Goal: Task Accomplishment & Management: Use online tool/utility

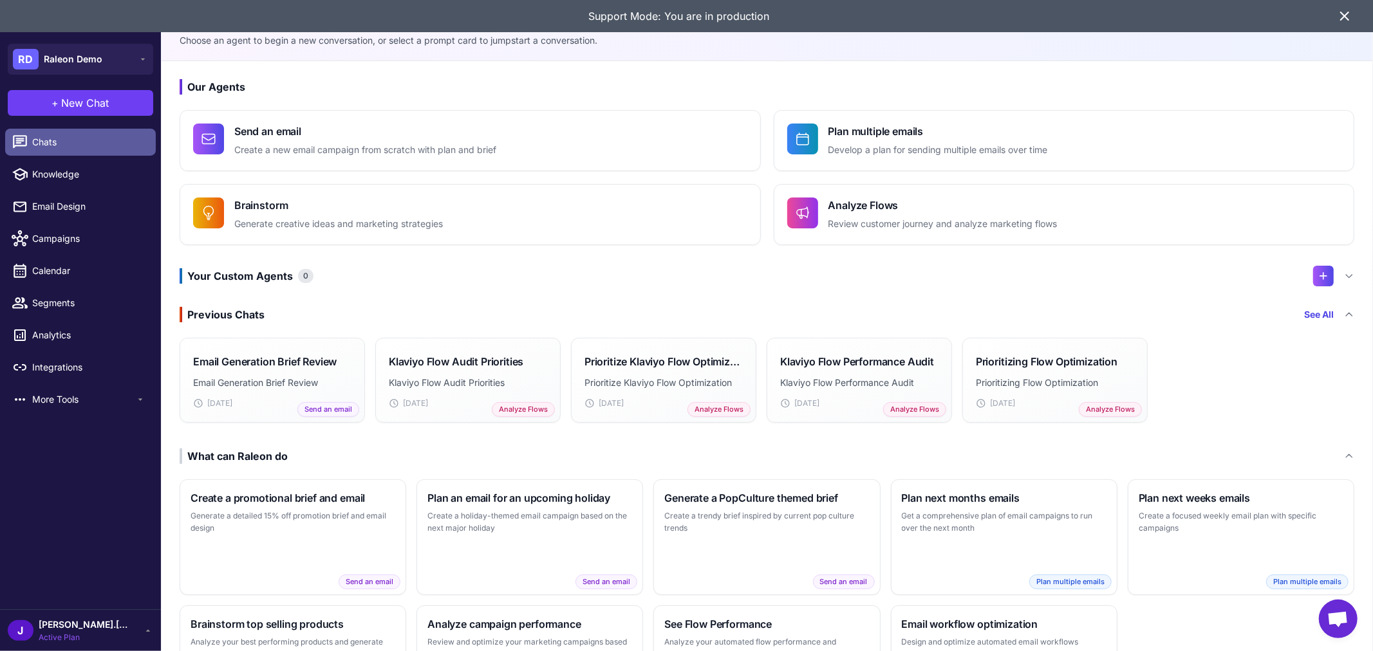
click at [91, 142] on span "Chats" at bounding box center [88, 142] width 113 height 14
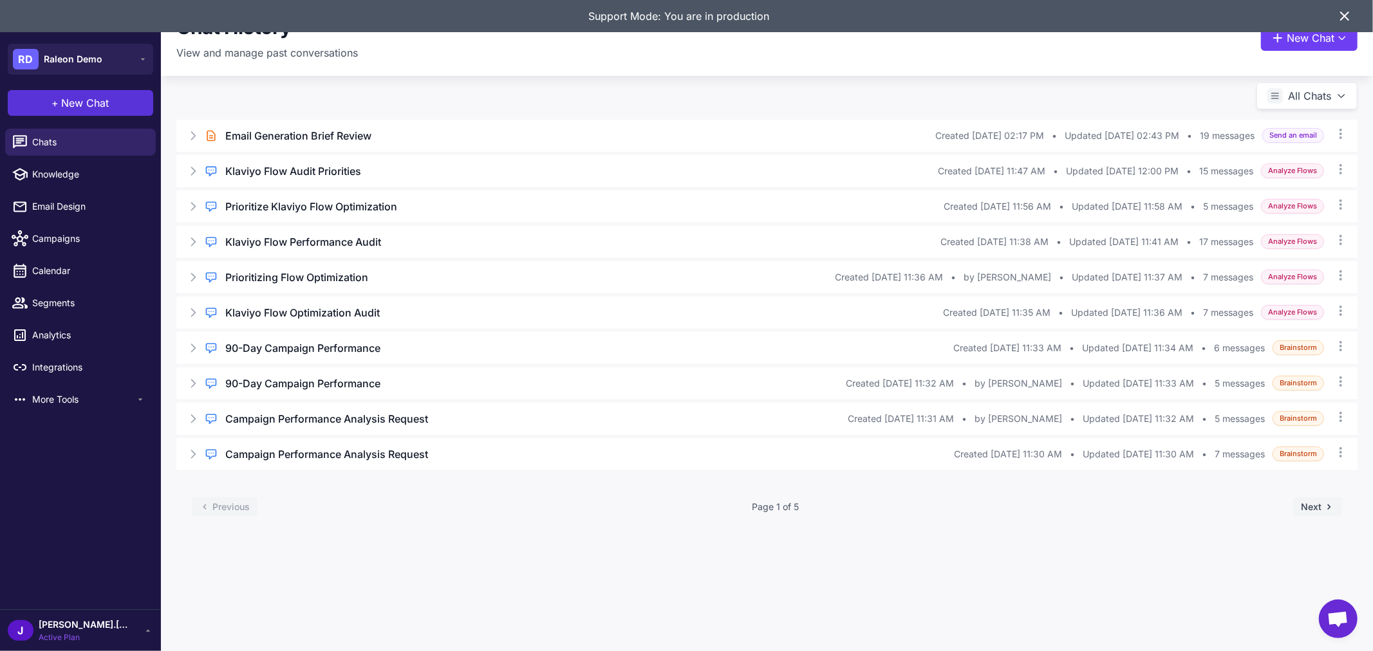
click at [93, 99] on span "New Chat" at bounding box center [86, 102] width 48 height 15
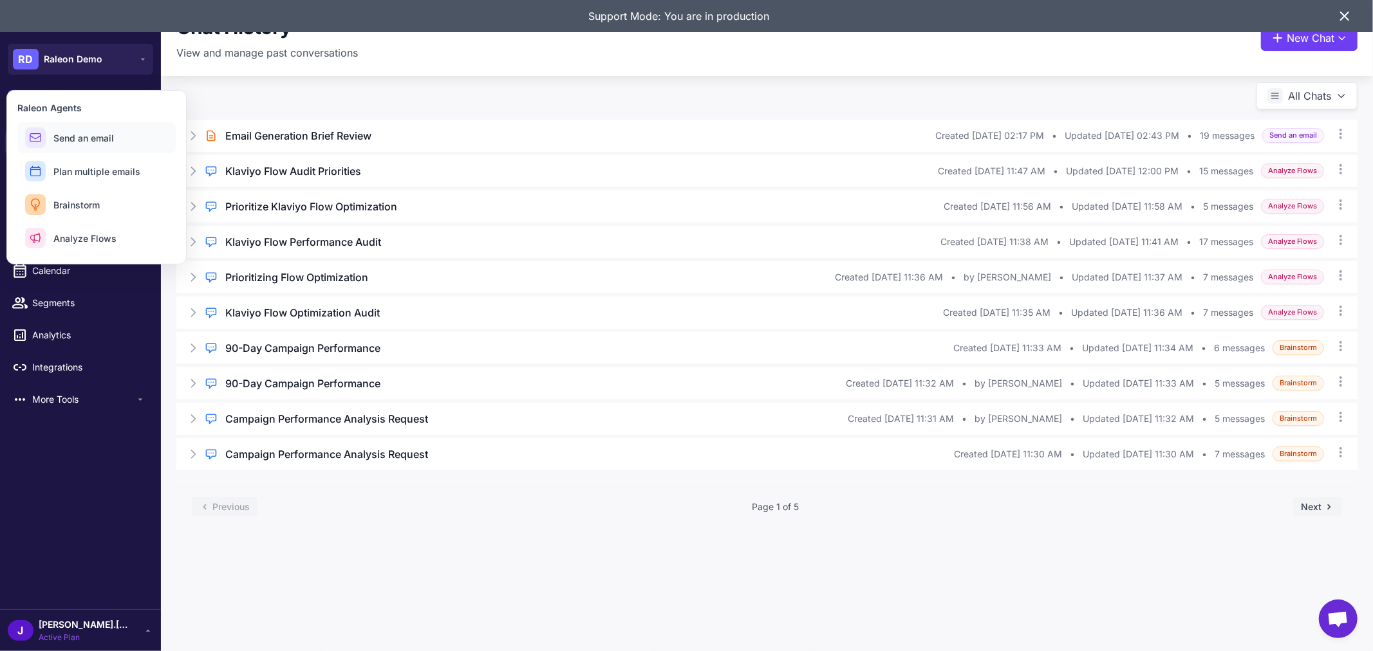
click at [94, 135] on span "Send an email" at bounding box center [83, 138] width 60 height 14
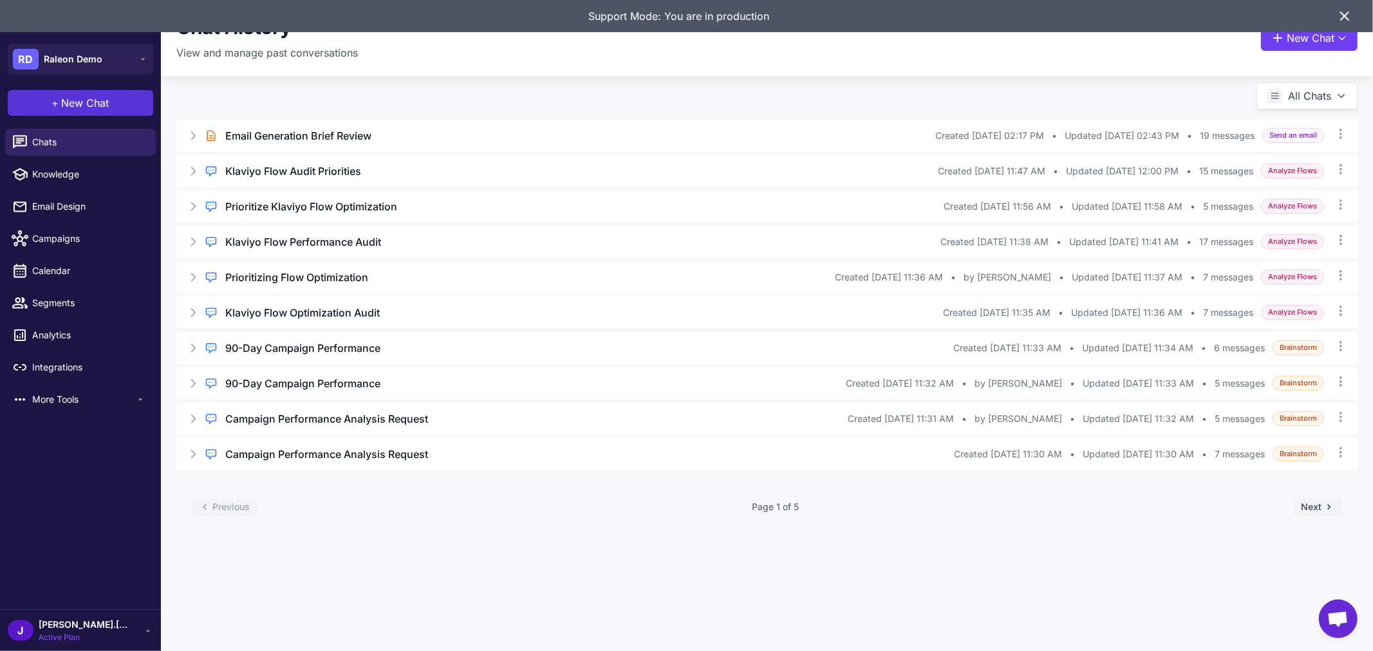
click at [89, 99] on span "New Chat" at bounding box center [86, 102] width 48 height 15
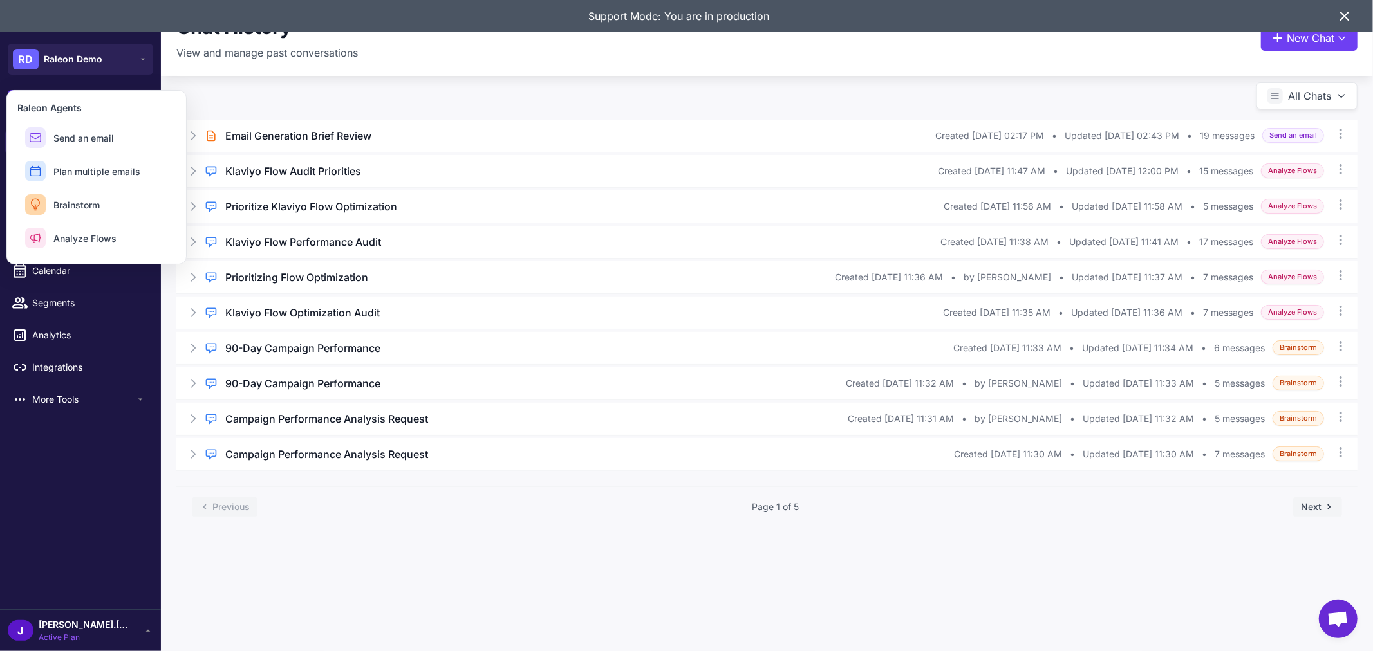
click at [342, 89] on div "Brief Chat Email Generation Brief Review Created Sep 30, 2025, 02:17 PM • Updat…" at bounding box center [767, 316] width 1212 height 454
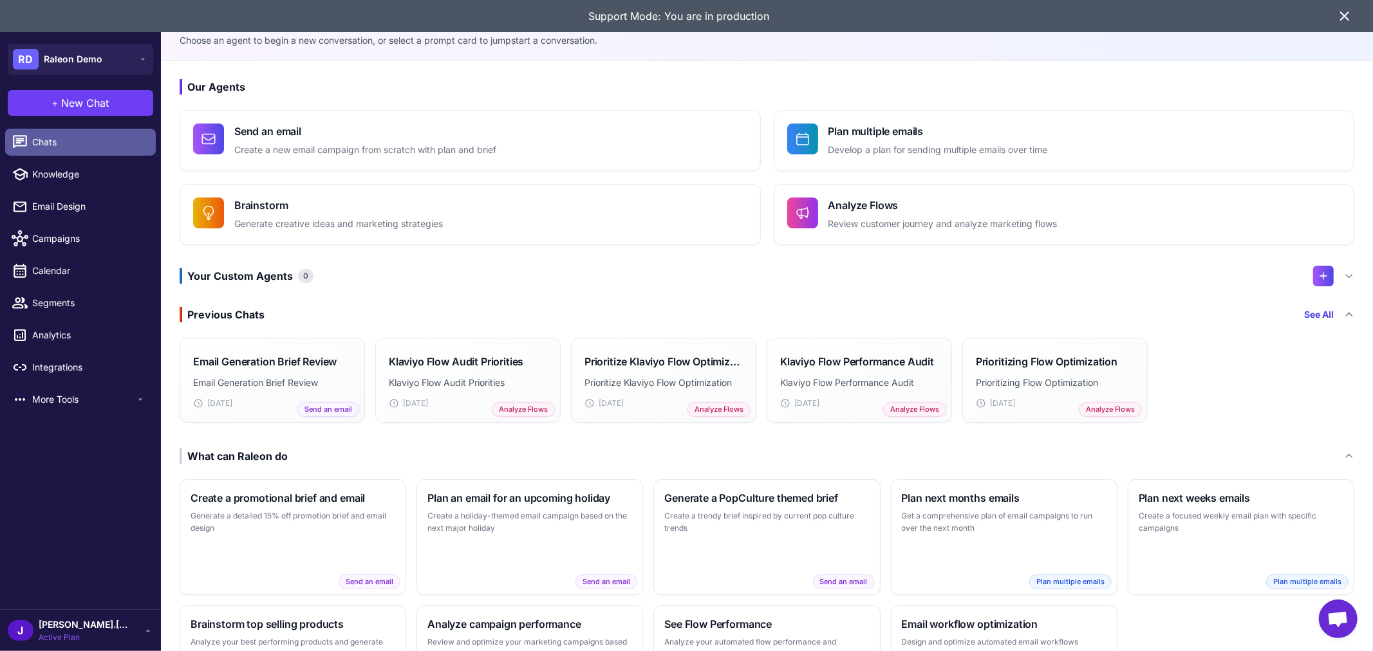
click at [78, 151] on link "Chats" at bounding box center [80, 142] width 151 height 27
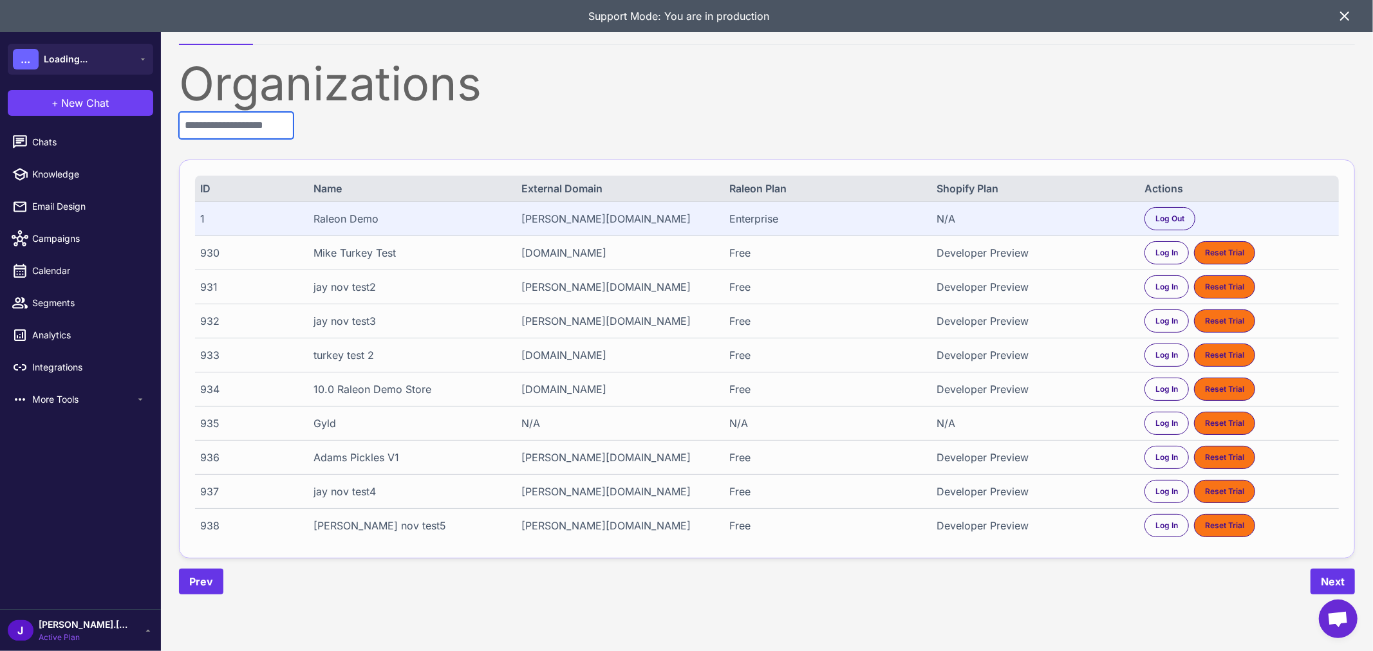
click at [253, 122] on input "text" at bounding box center [236, 125] width 115 height 27
paste input "****"
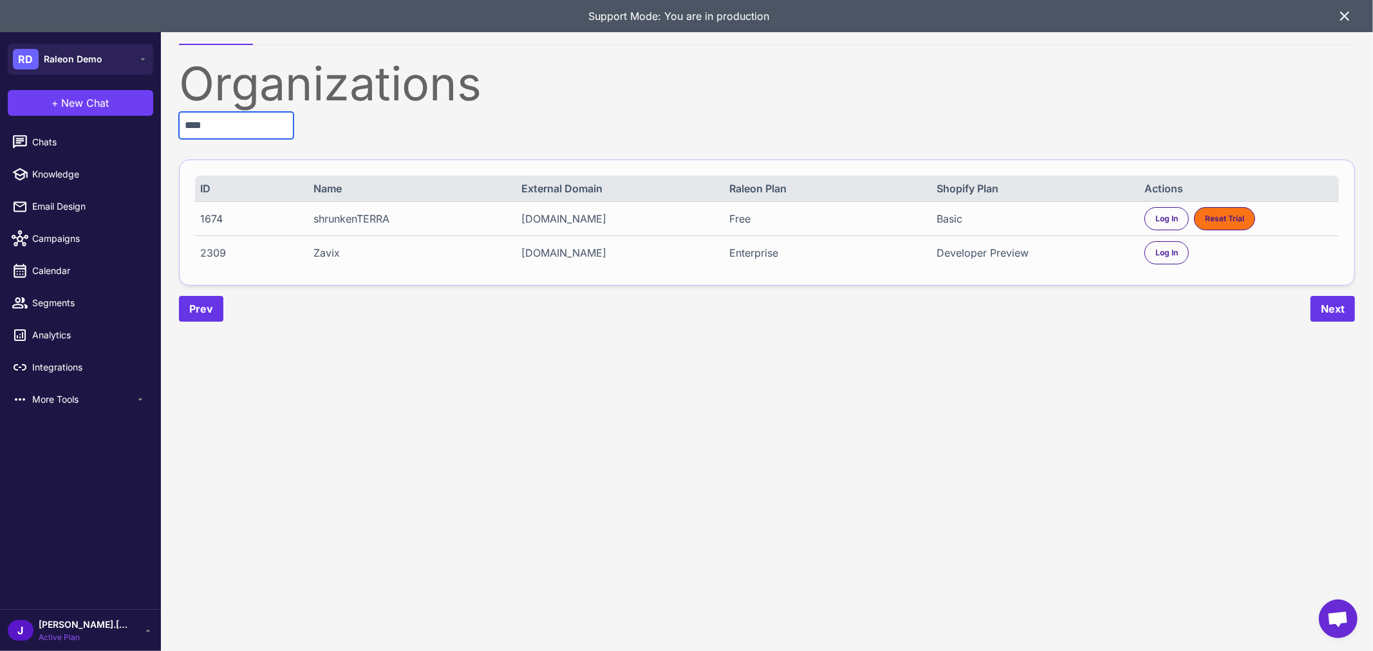
drag, startPoint x: 256, startPoint y: 124, endPoint x: 118, endPoint y: 116, distance: 137.3
click at [118, 116] on div "RD Raleon Demo + New Chat Raleon Agents Send an email Plan multiple emails Brai…" at bounding box center [686, 325] width 1373 height 651
paste input "text"
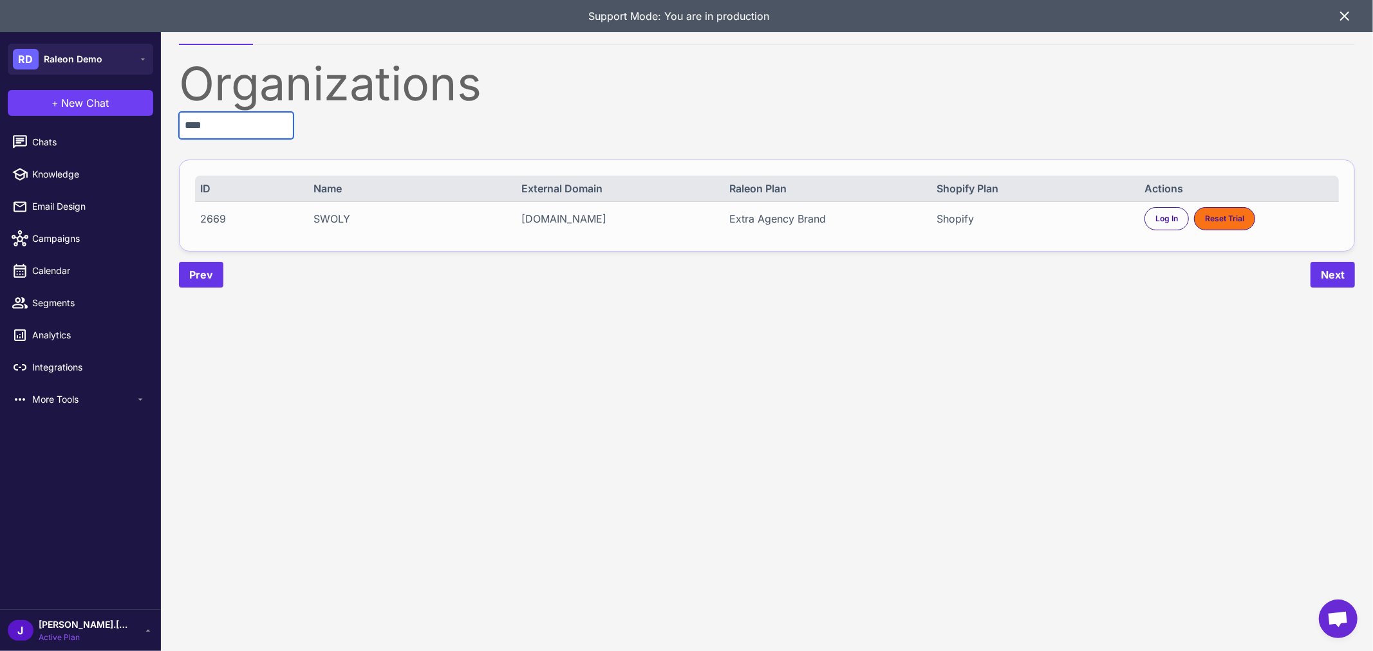
type input "****"
click at [1155, 214] on span "Log In" at bounding box center [1166, 219] width 23 height 12
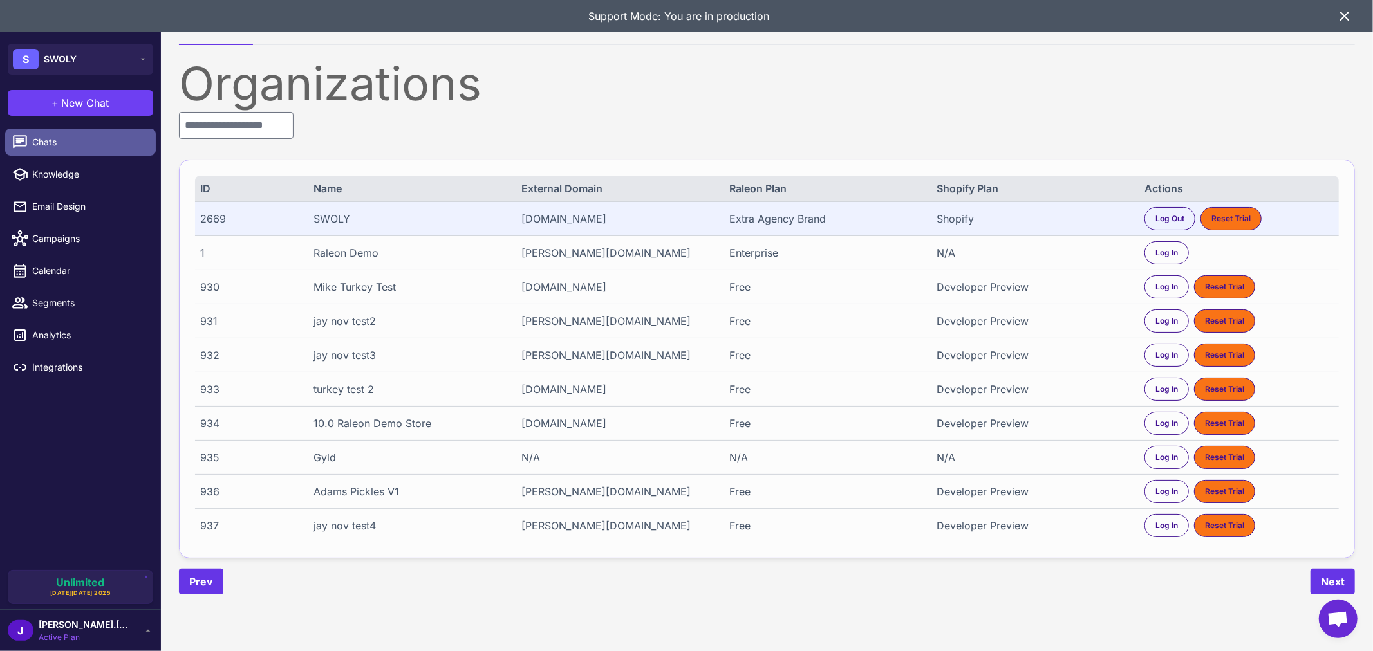
click at [60, 142] on span "Chats" at bounding box center [88, 142] width 113 height 14
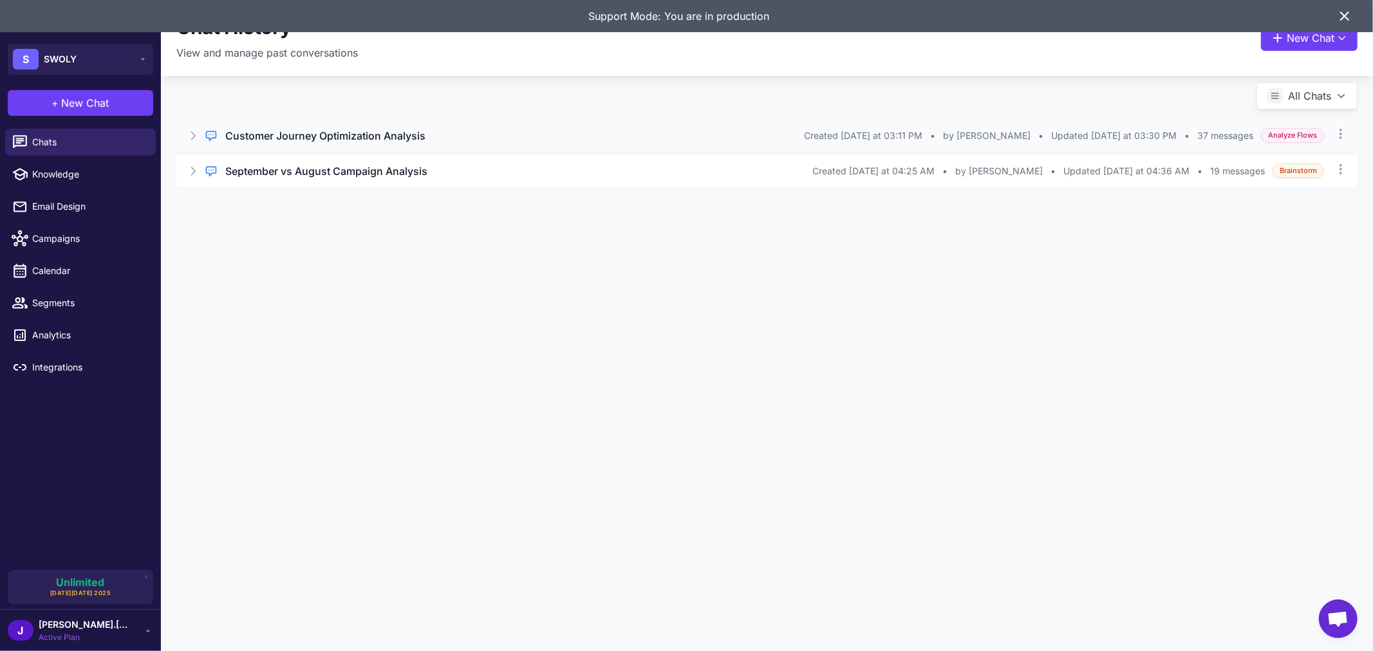
click at [361, 132] on h3 "Customer Journey Optimization Analysis" at bounding box center [325, 135] width 200 height 15
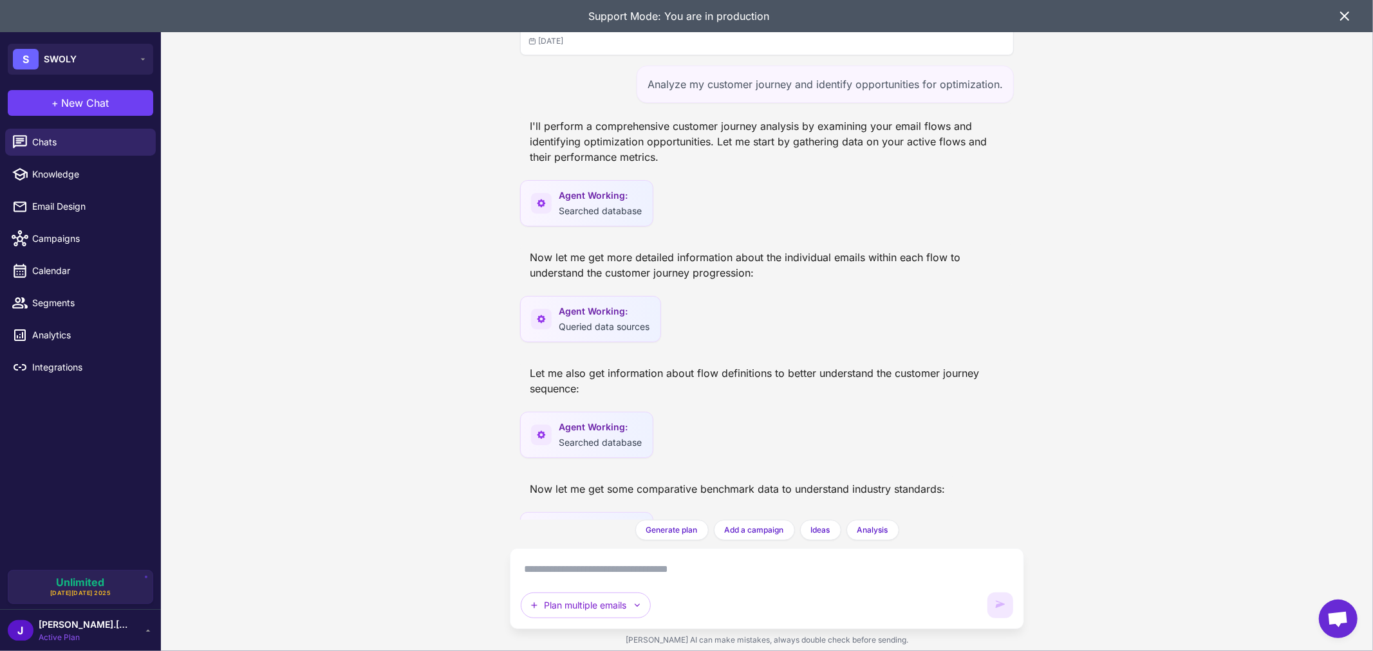
scroll to position [11240, 0]
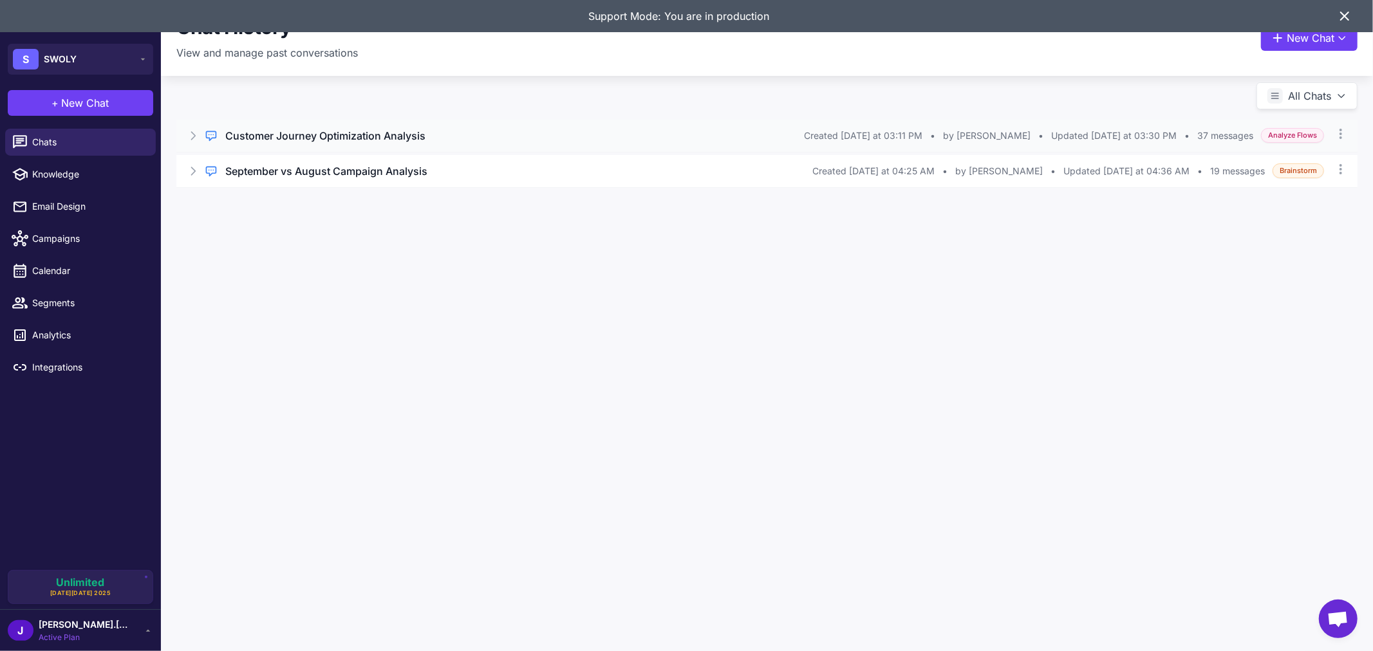
click at [333, 140] on h3 "Customer Journey Optimization Analysis" at bounding box center [325, 135] width 200 height 15
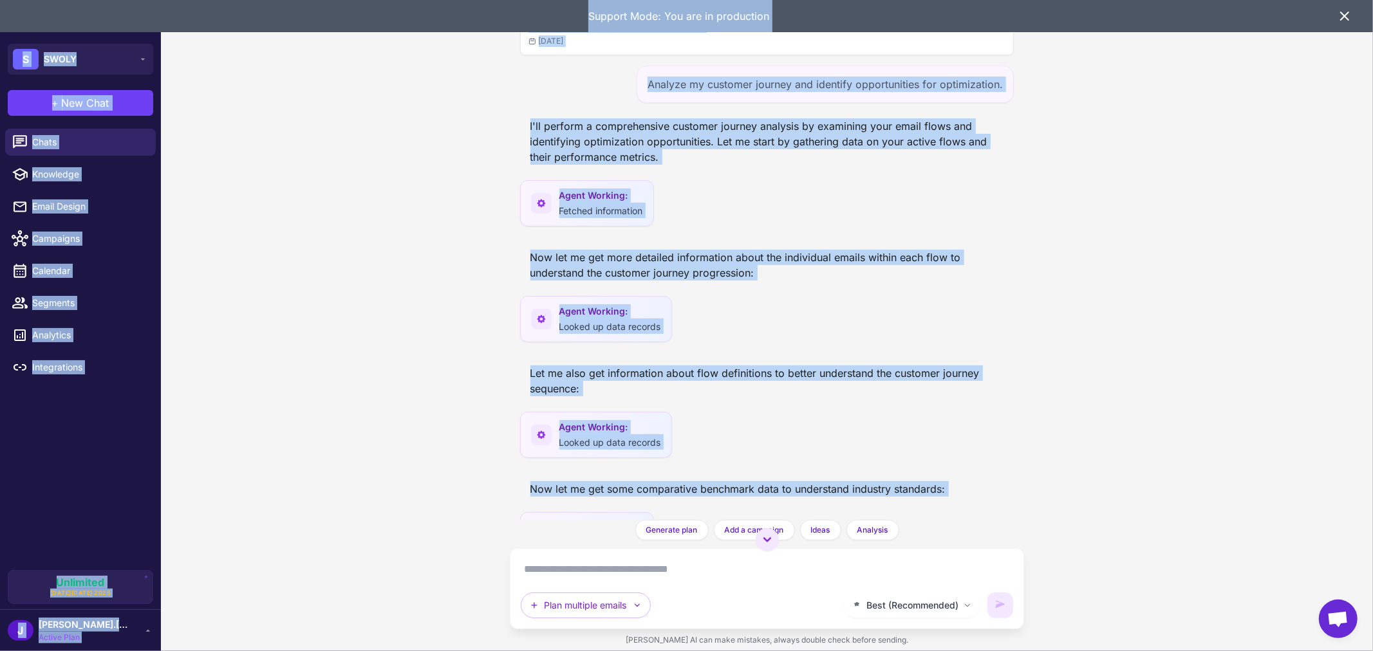
drag, startPoint x: 1024, startPoint y: 256, endPoint x: 1009, endPoint y: -23, distance: 279.1
click at [1009, 0] on html "Support Mode: You are in production S SWOLY + New Chat Raleon Agents Send an em…" at bounding box center [686, 0] width 1373 height 0
click at [832, 158] on div "I'll perform a comprehensive customer journey analysis by examining your email …" at bounding box center [767, 141] width 494 height 57
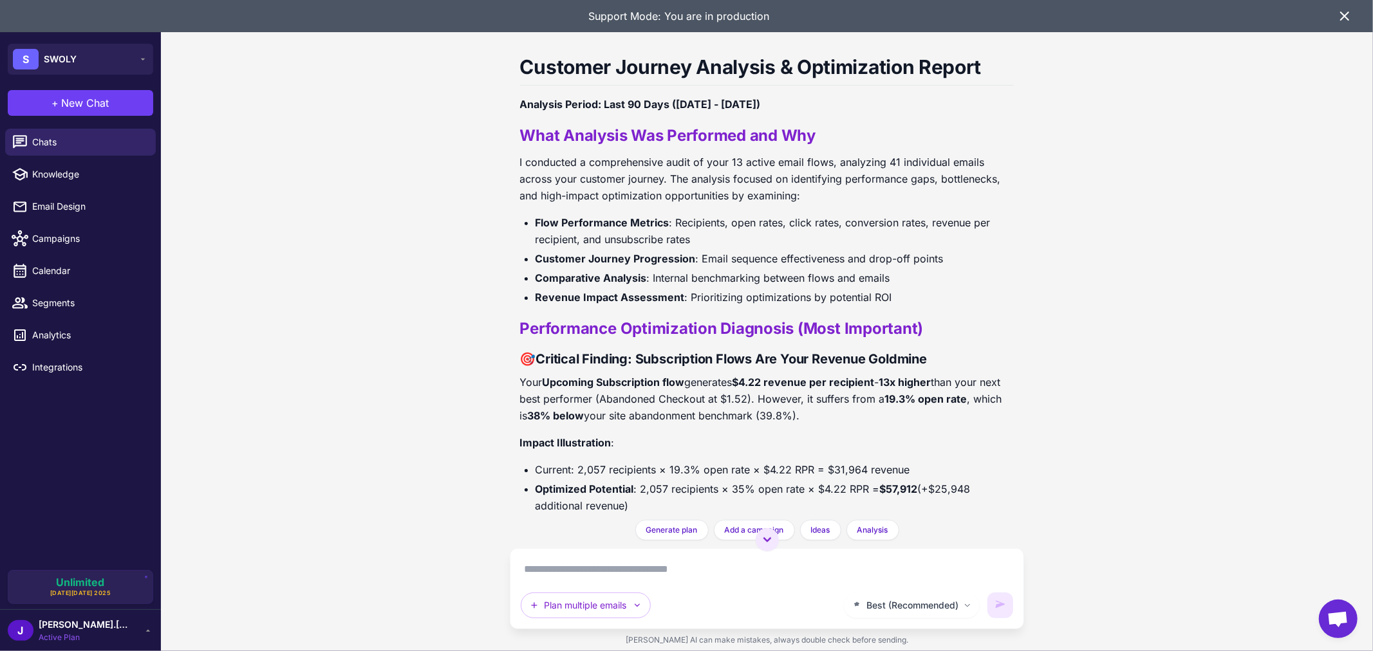
scroll to position [500, 0]
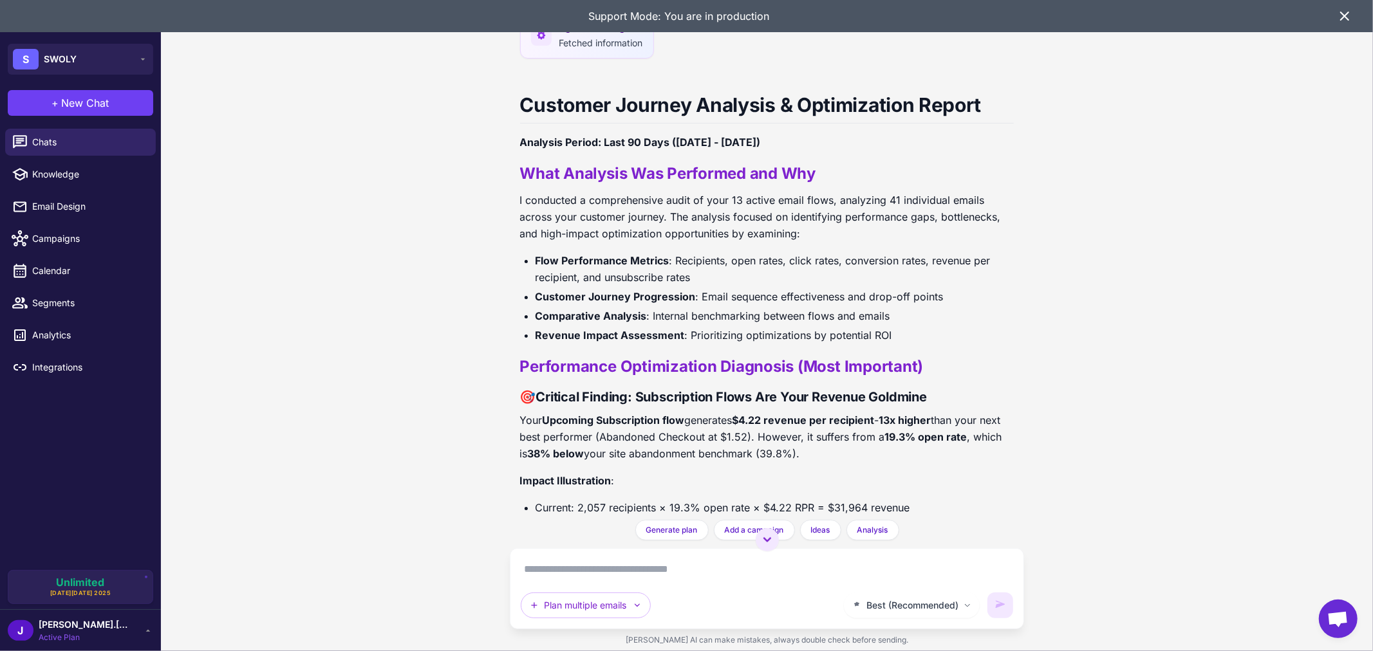
drag, startPoint x: 517, startPoint y: 142, endPoint x: 875, endPoint y: 140, distance: 358.5
click at [875, 140] on div "Customer Journey Optimization Analysis Today Analyze my customer journey and id…" at bounding box center [767, 260] width 515 height 520
copy strong "Analysis Period: Last 90 Days (September 2024 - December 2024)"
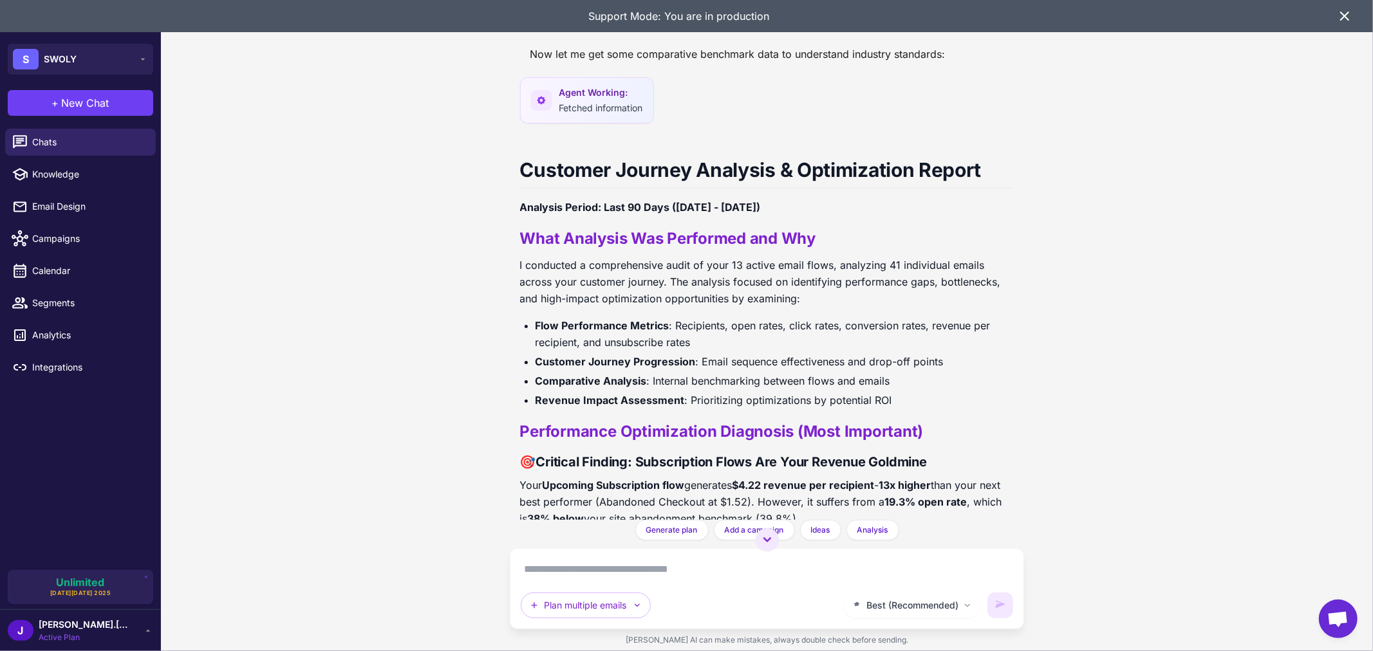
scroll to position [429, 0]
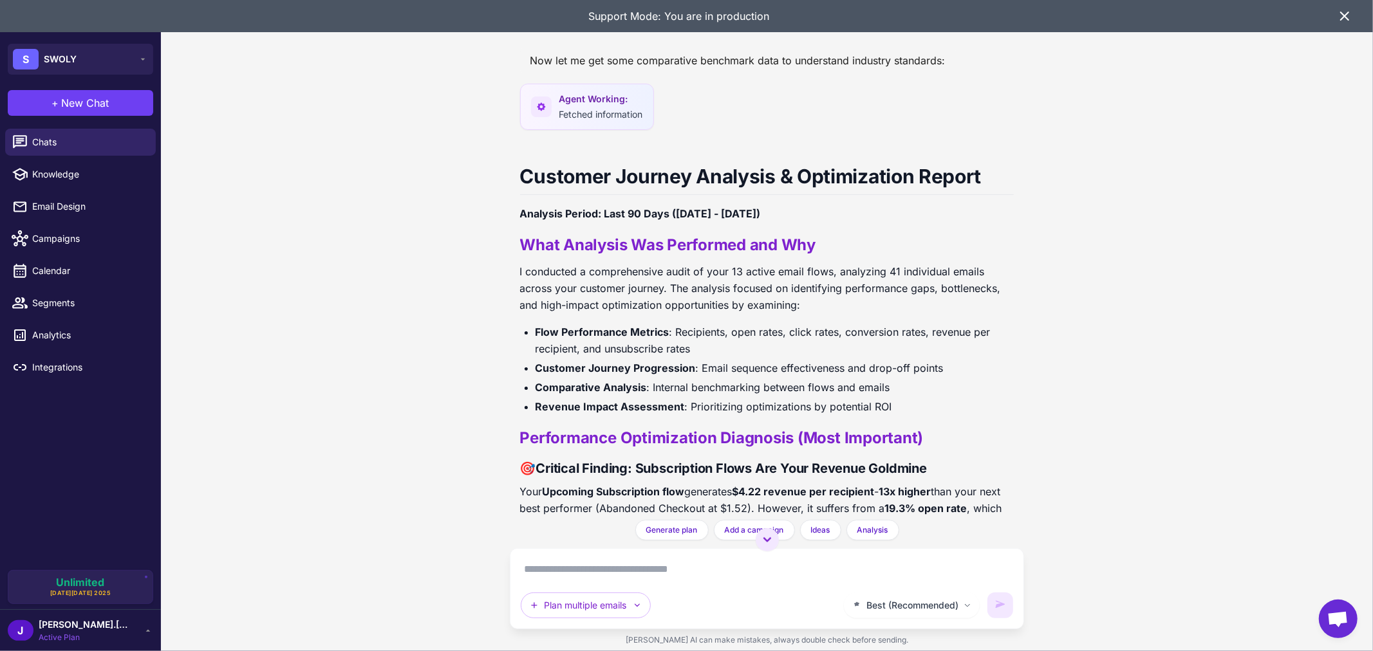
click at [523, 209] on strong "Analysis Period: Last 90 Days (September 2024 - December 2024)" at bounding box center [640, 213] width 241 height 13
click at [66, 178] on span "Knowledge" at bounding box center [88, 174] width 113 height 14
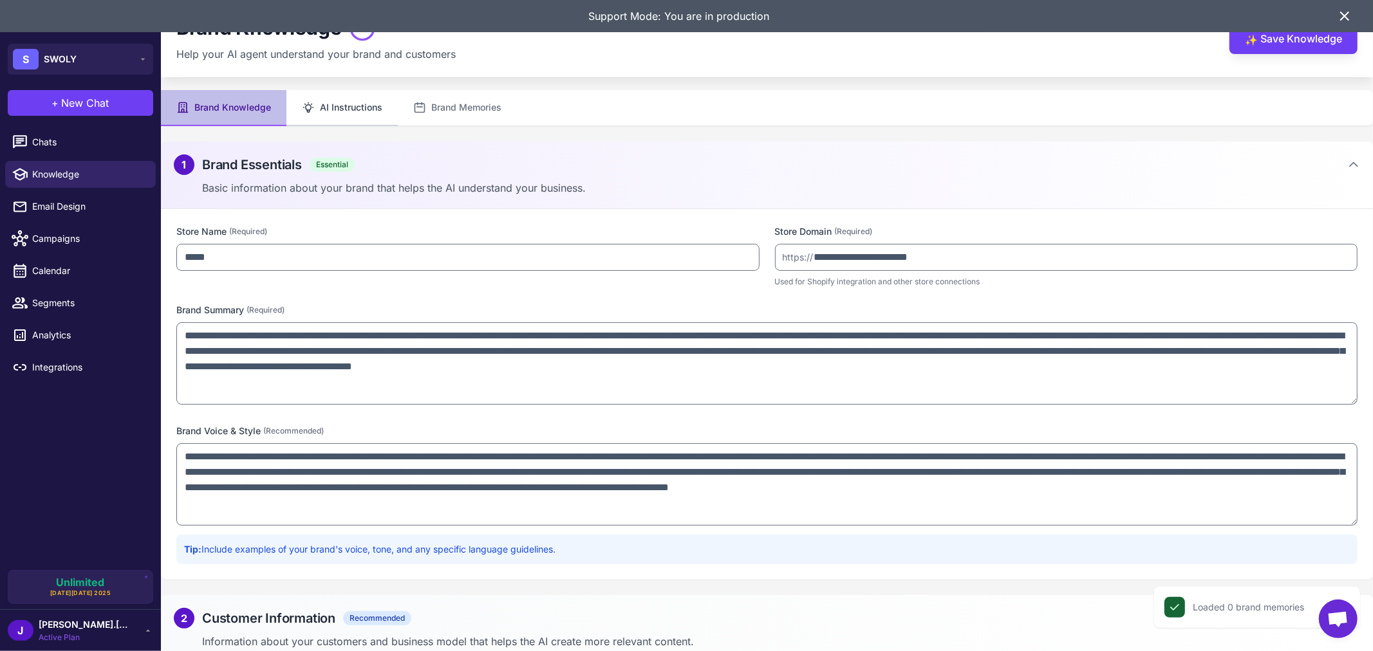
click at [363, 109] on button "AI Instructions" at bounding box center [341, 108] width 111 height 36
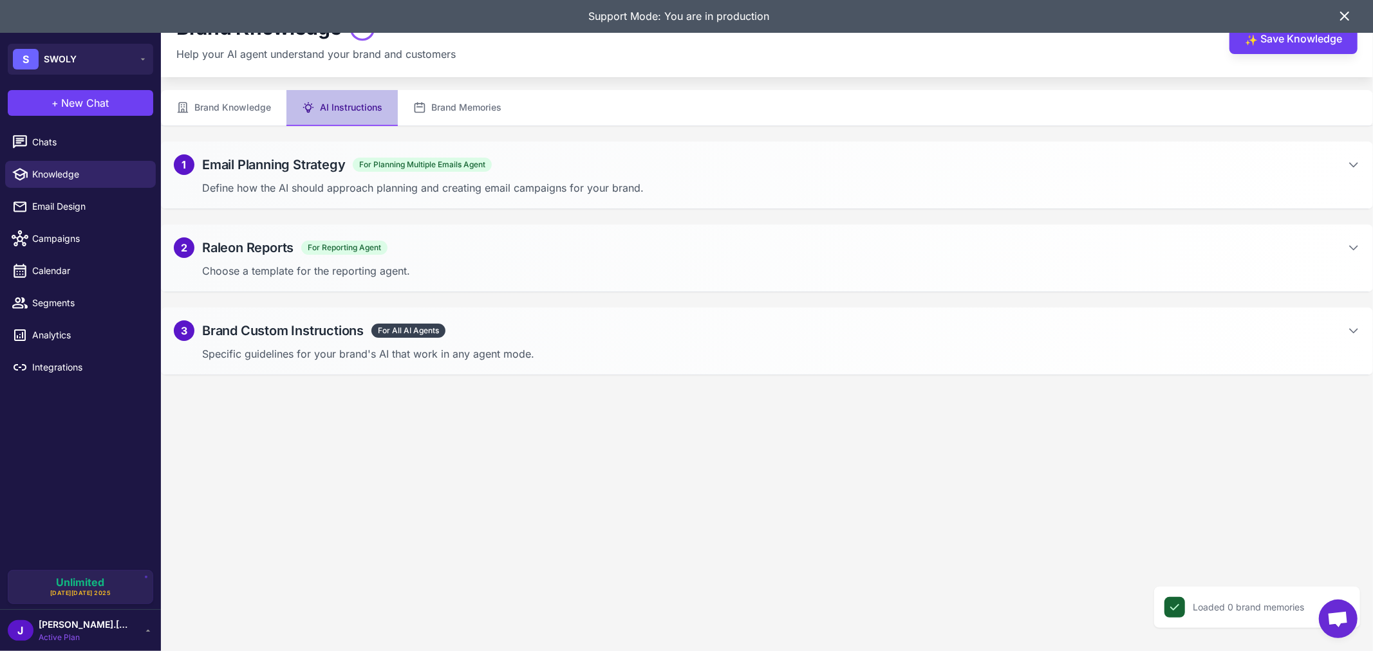
click at [280, 260] on div "2 Raleon Reports For Reporting Agent Choose a template for the reporting agent." at bounding box center [767, 259] width 1212 height 68
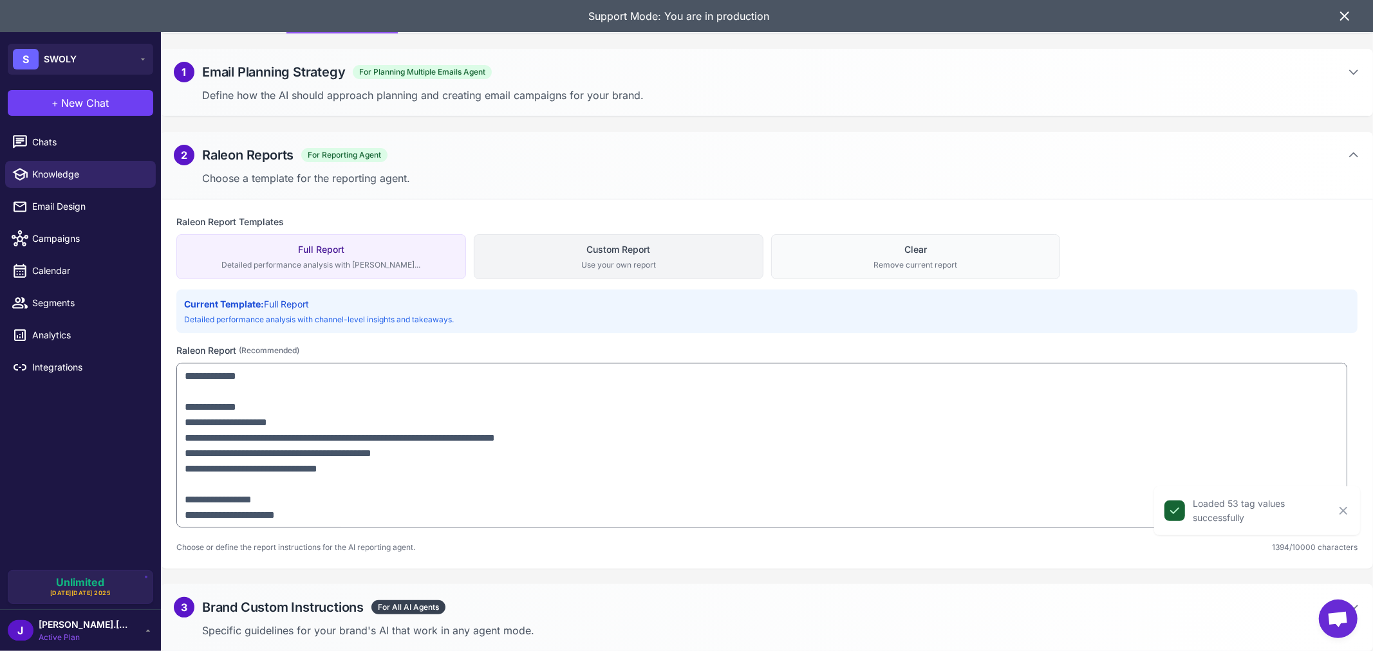
click at [572, 246] on div "Custom Report" at bounding box center [618, 250] width 273 height 14
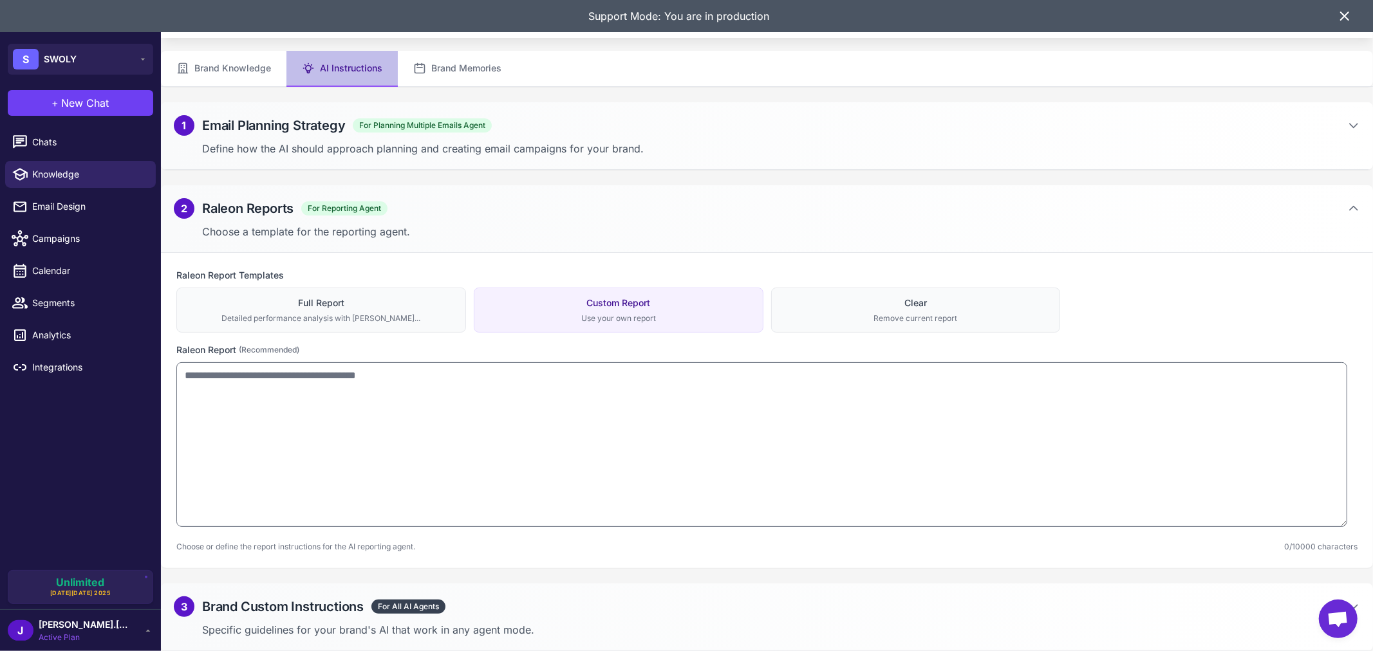
scroll to position [39, 0]
click at [391, 286] on div "Raleon Report Templates Full Report Detailed performance analysis with chann...…" at bounding box center [766, 301] width 1181 height 64
click at [380, 298] on div "Full Report" at bounding box center [321, 304] width 273 height 14
type textarea "**********"
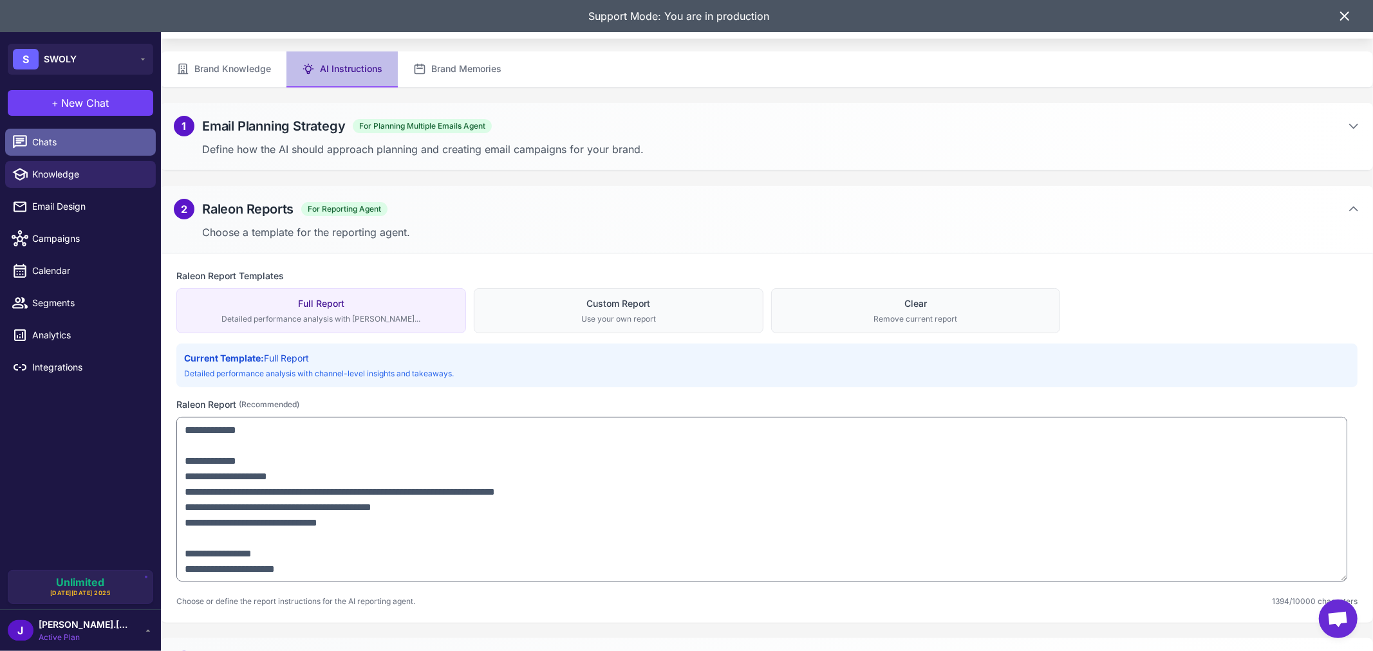
click at [79, 136] on span "Chats" at bounding box center [88, 142] width 113 height 14
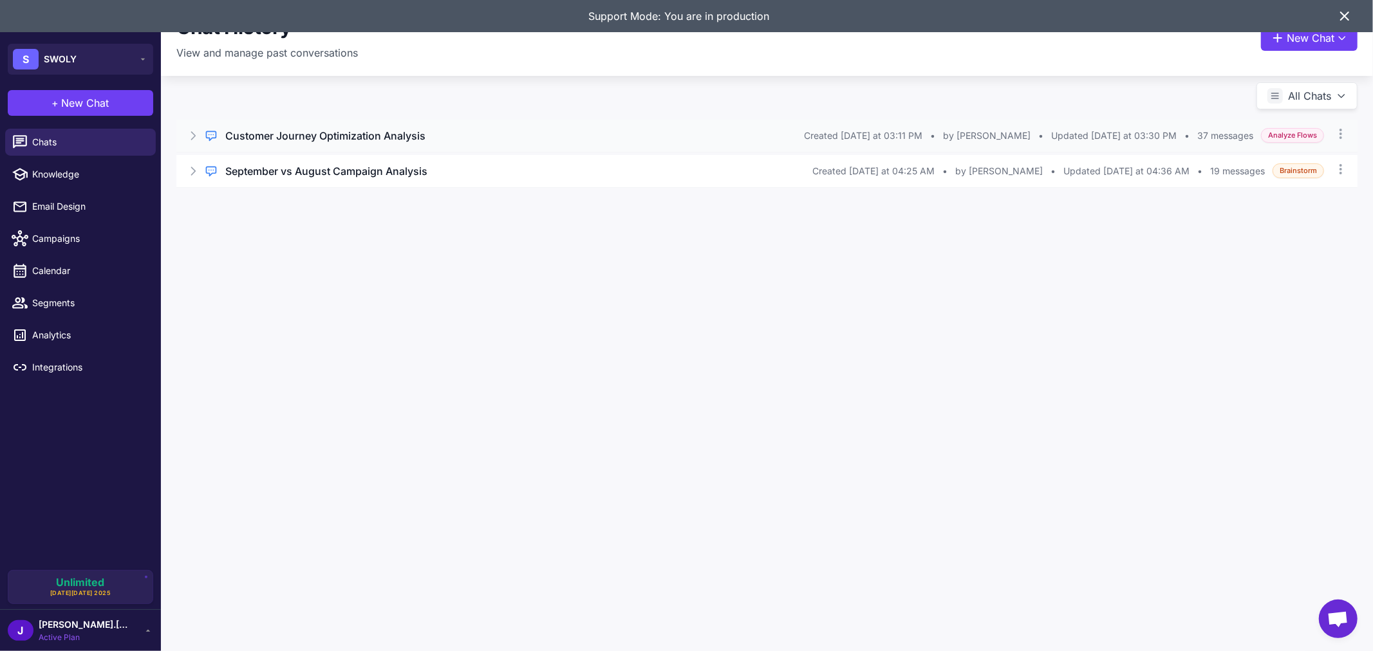
click at [362, 136] on h3 "Customer Journey Optimization Analysis" at bounding box center [325, 135] width 200 height 15
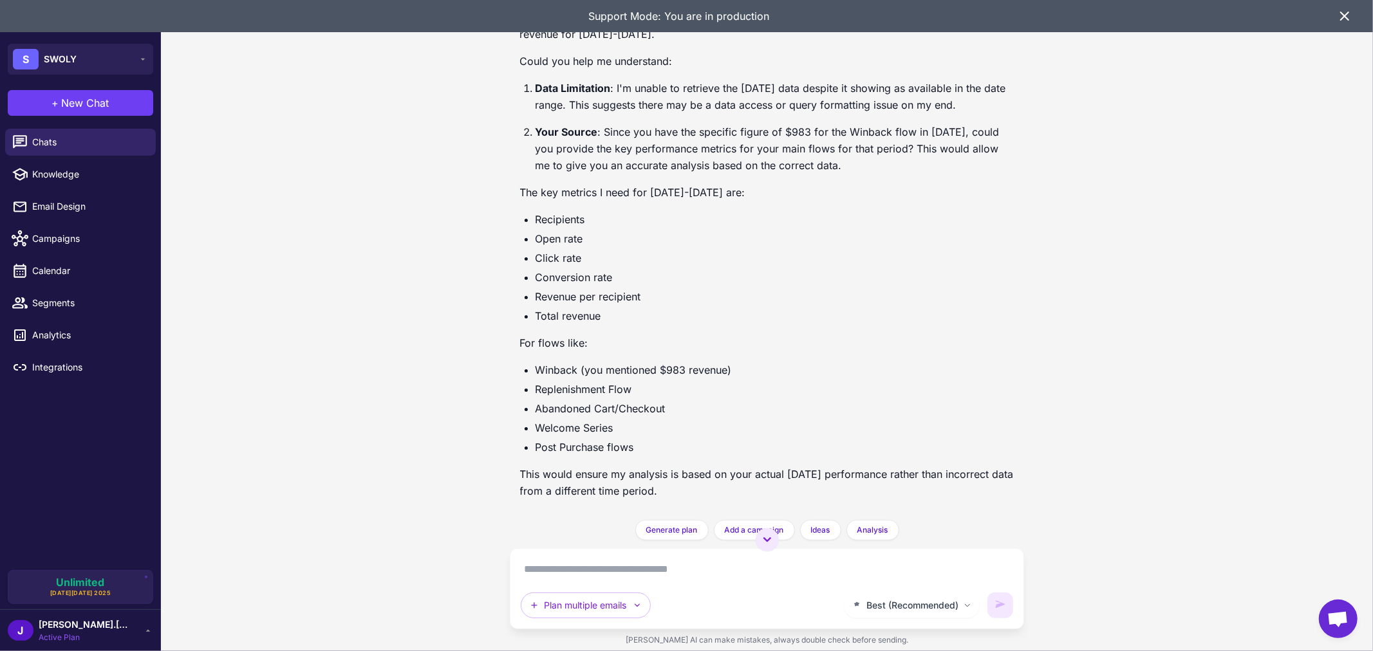
scroll to position [11240, 0]
click at [725, 573] on textarea at bounding box center [767, 569] width 493 height 21
click at [646, 567] on textarea at bounding box center [767, 569] width 493 height 21
click at [671, 567] on textarea at bounding box center [767, 569] width 493 height 21
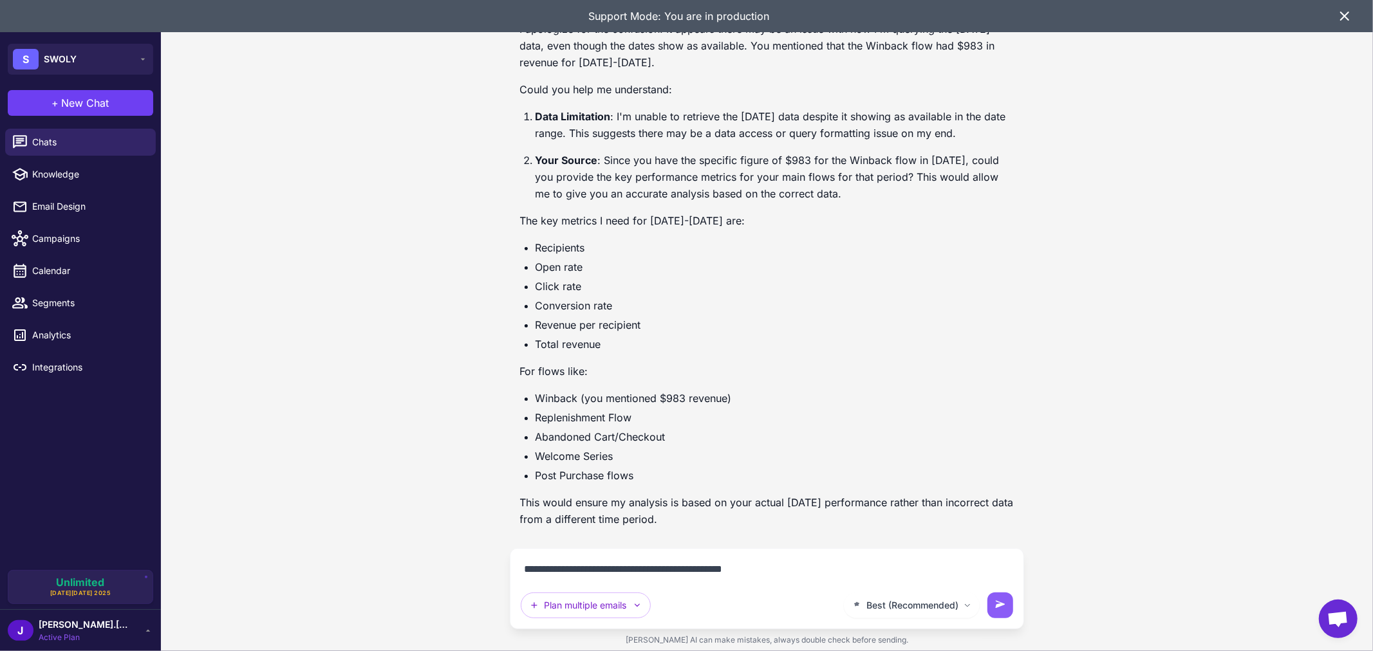
type textarea "**********"
type textarea "*"
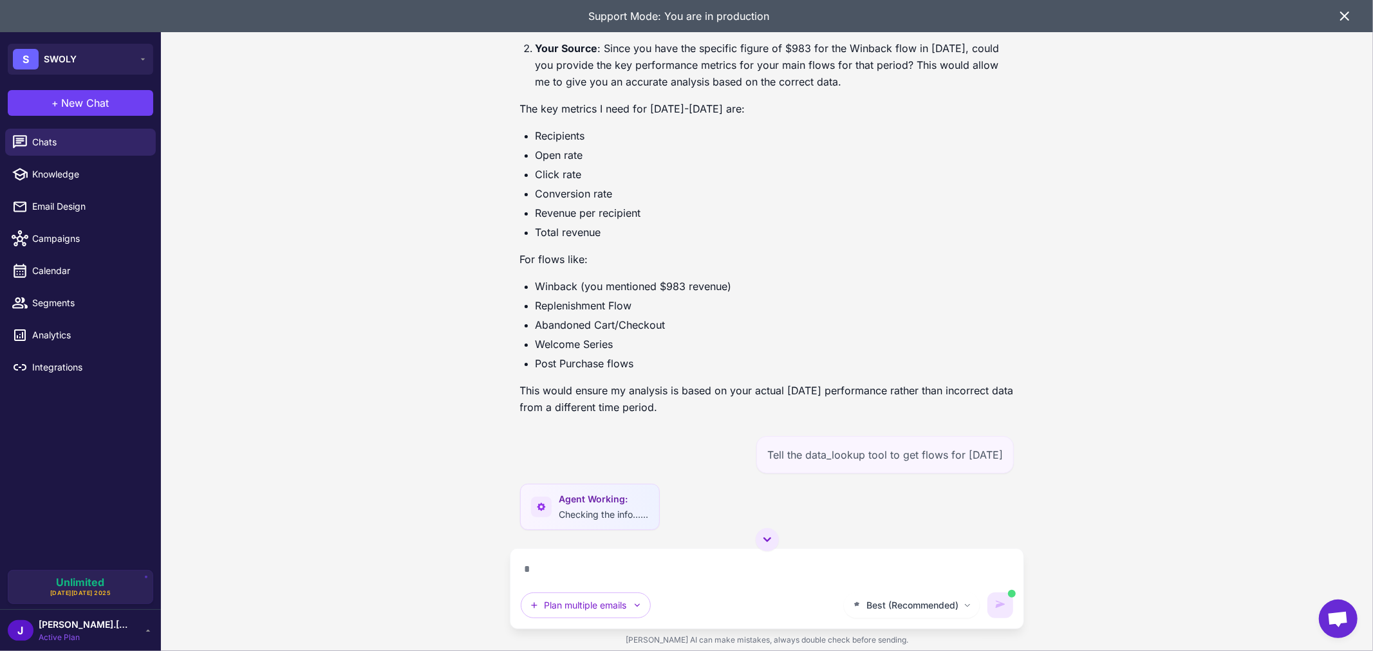
scroll to position [11324, 0]
drag, startPoint x: 684, startPoint y: 564, endPoint x: 680, endPoint y: 570, distance: 7.5
click at [680, 570] on textarea "*" at bounding box center [767, 569] width 493 height 21
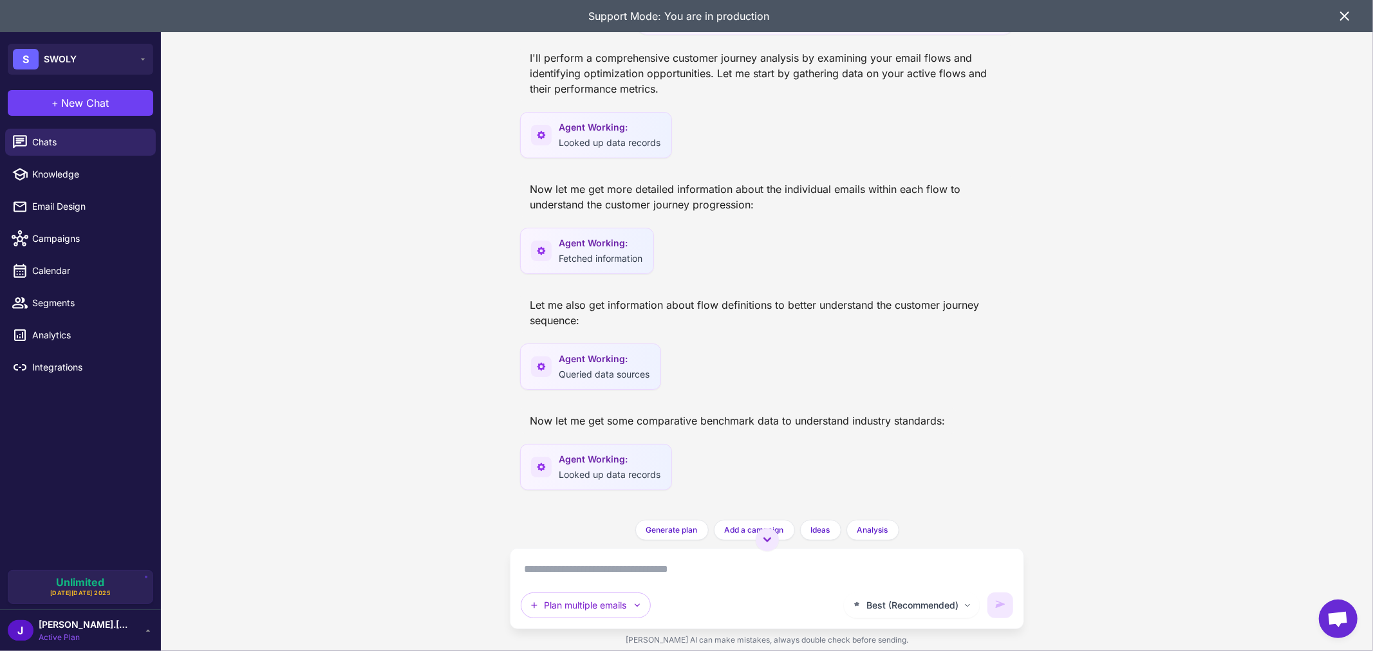
scroll to position [0, 0]
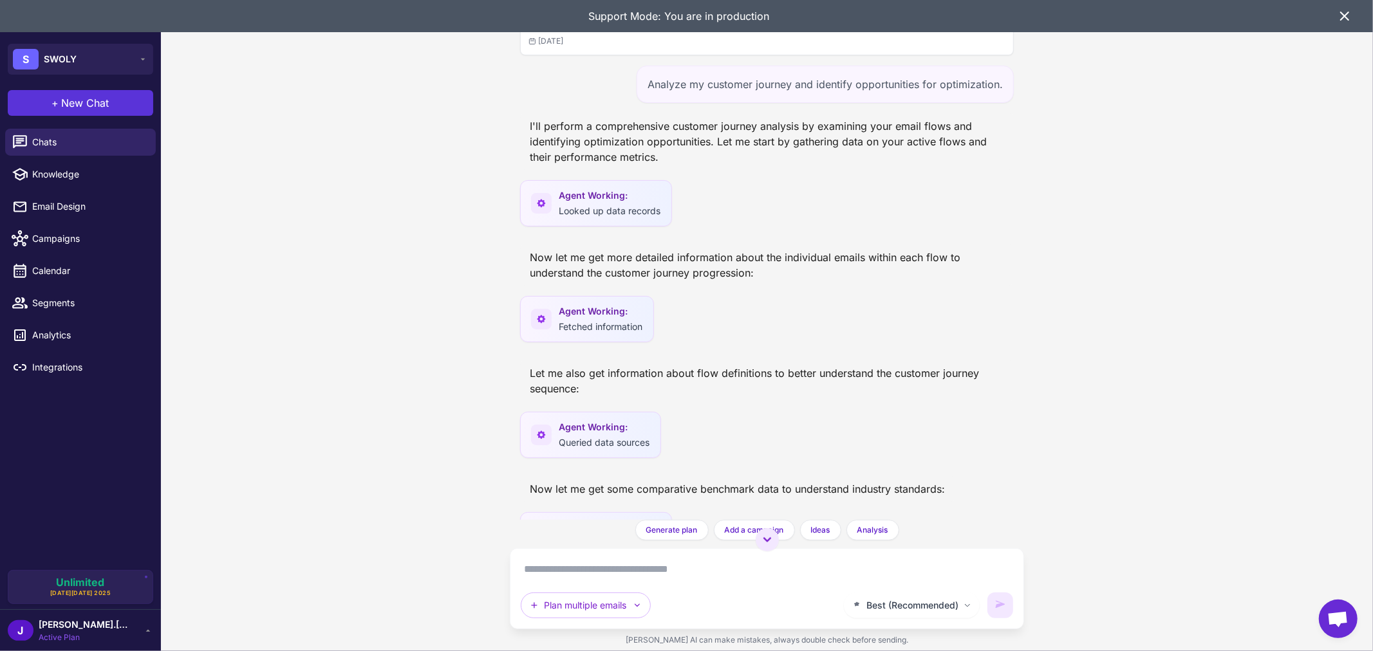
click at [80, 98] on span "New Chat" at bounding box center [86, 102] width 48 height 15
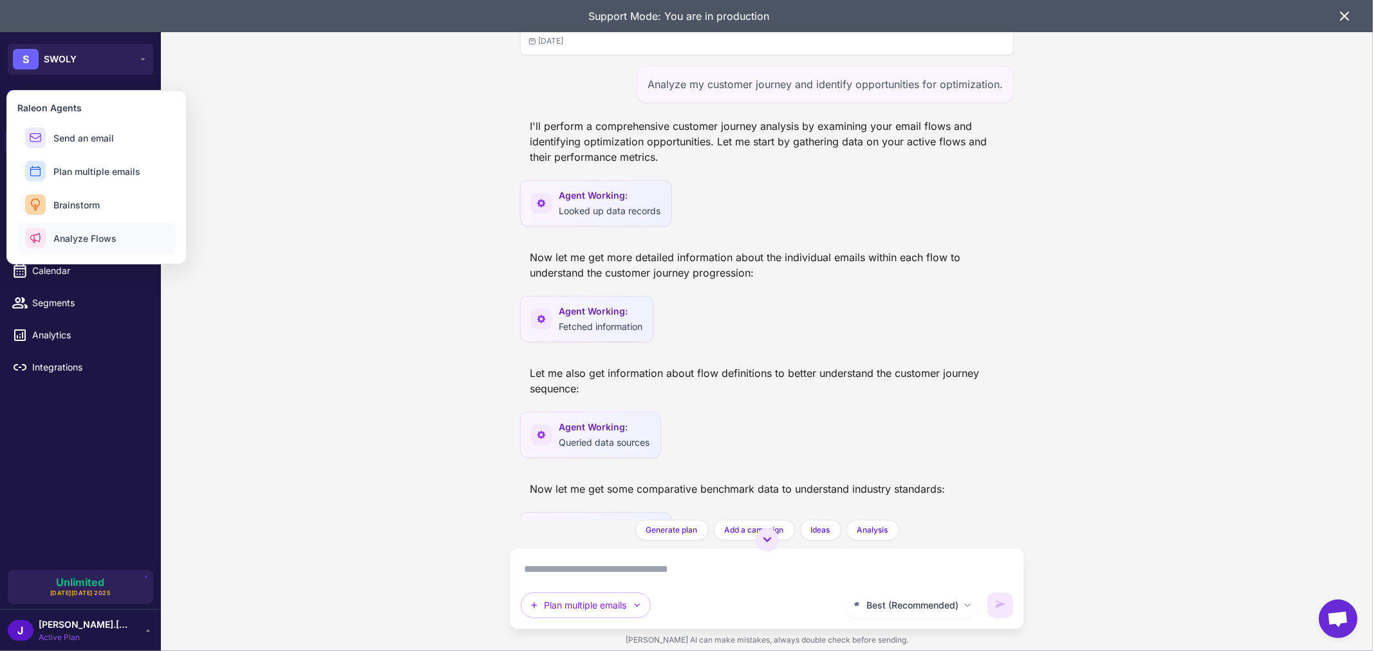
click at [95, 236] on span "Analyze Flows" at bounding box center [84, 239] width 63 height 14
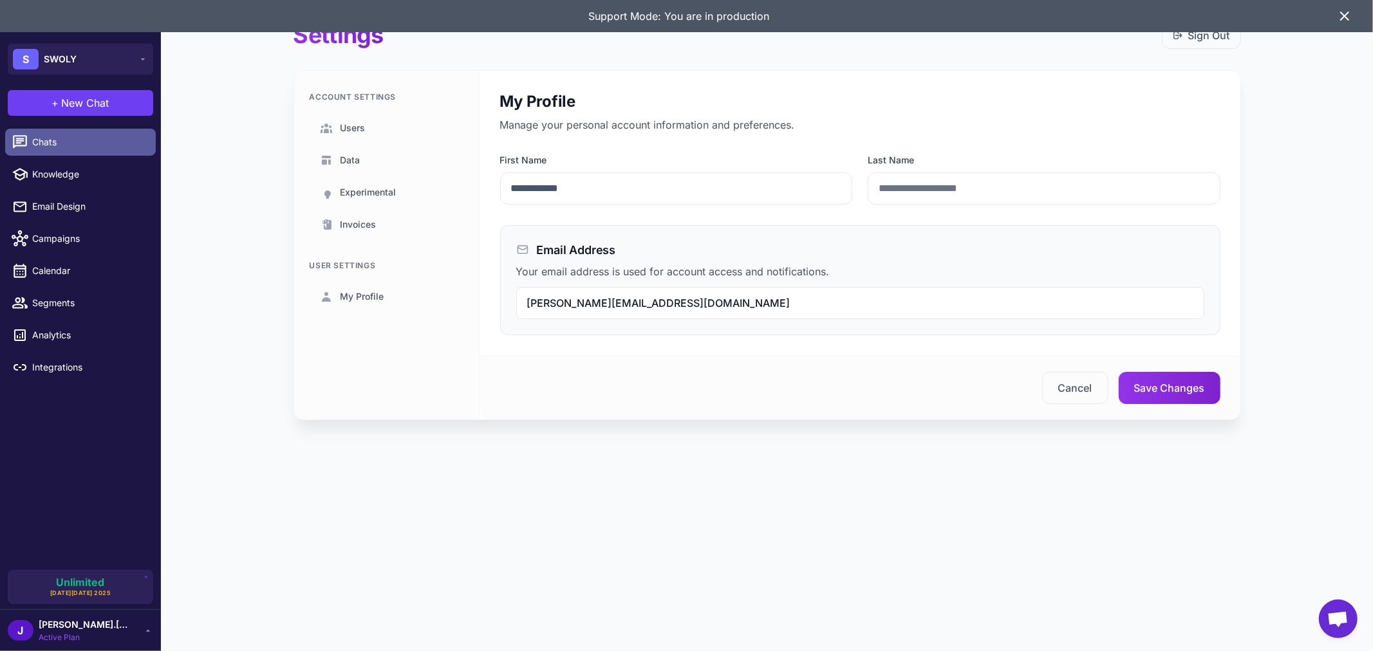
click at [48, 139] on span "Chats" at bounding box center [88, 142] width 113 height 14
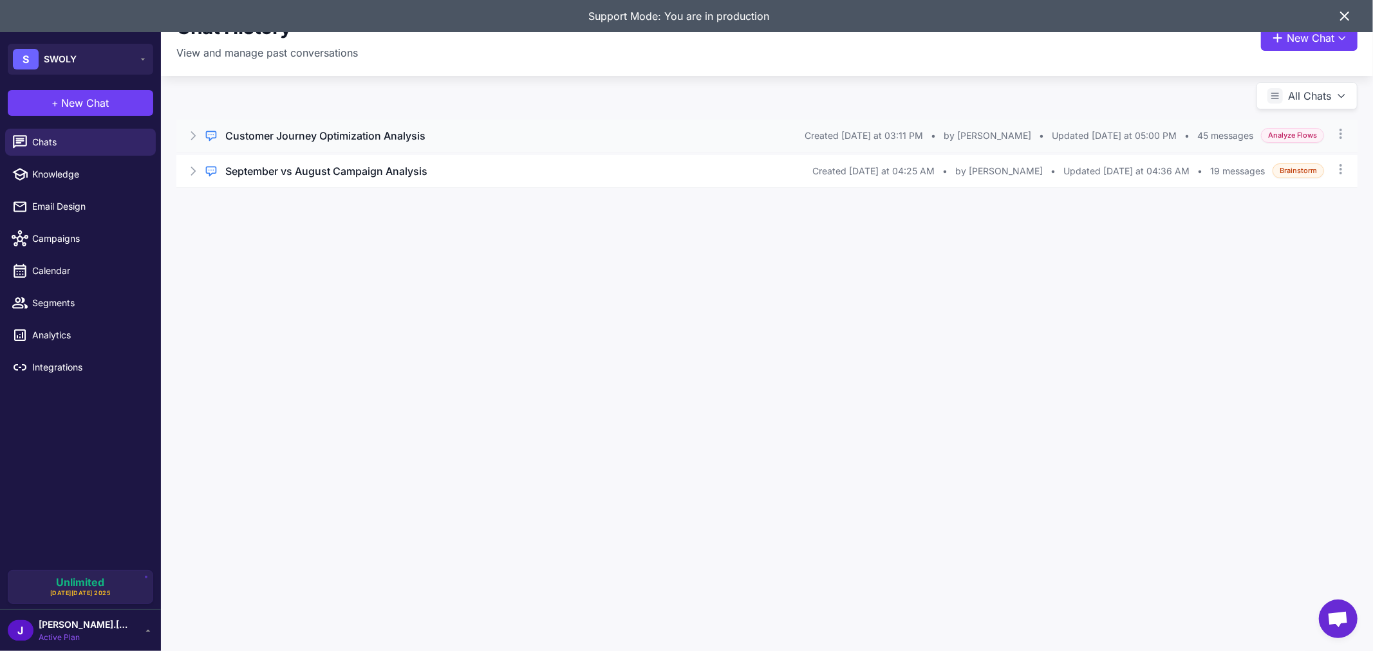
click at [369, 135] on h3 "Customer Journey Optimization Analysis" at bounding box center [325, 135] width 200 height 15
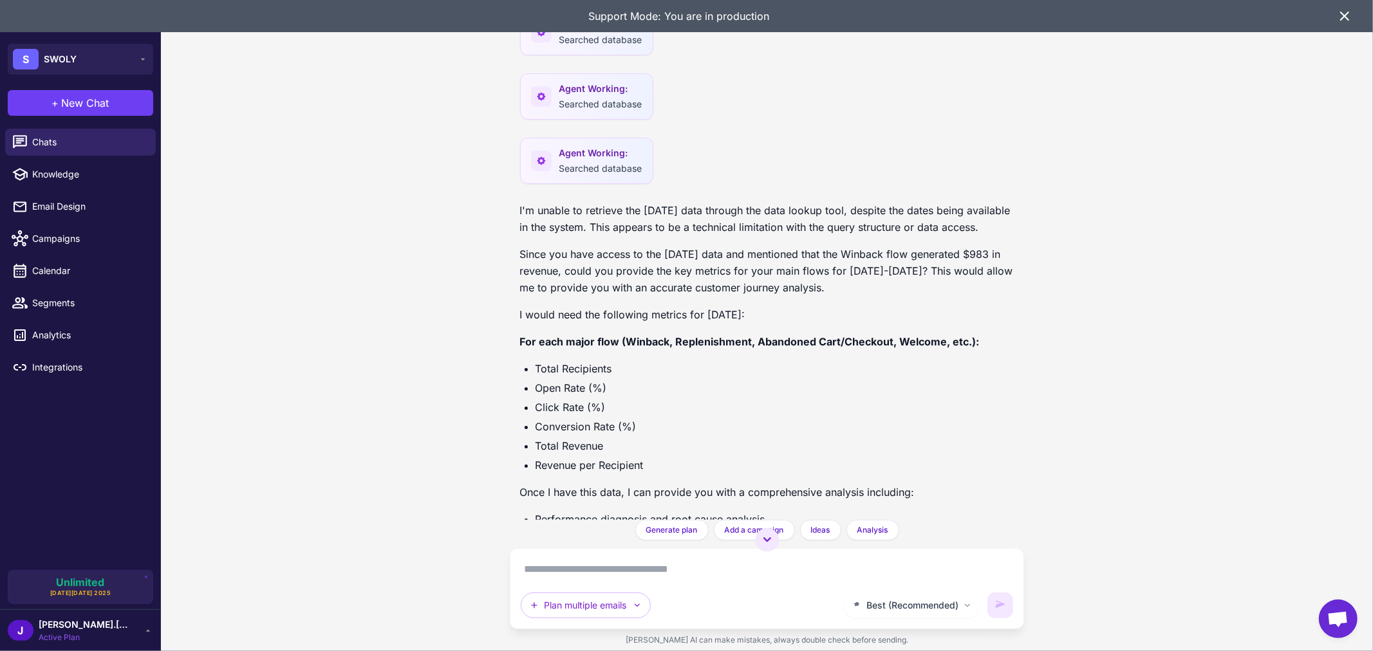
scroll to position [11947, 0]
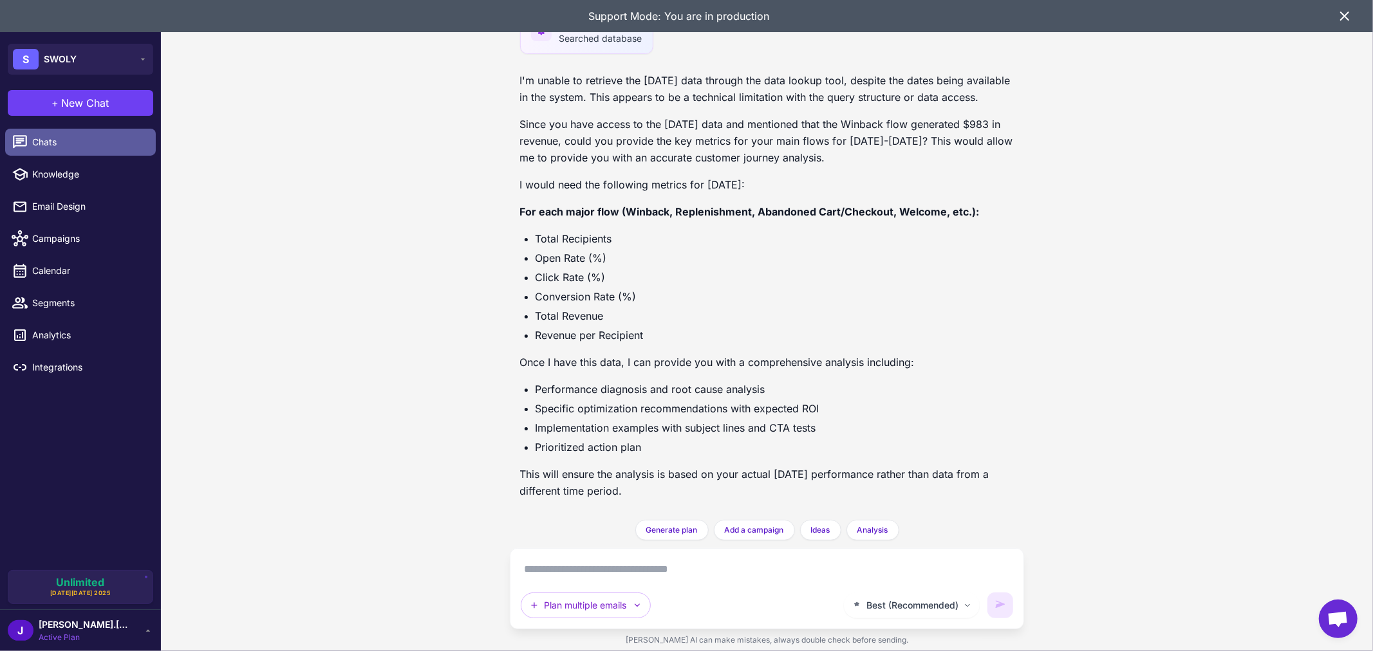
click at [48, 145] on span "Chats" at bounding box center [88, 142] width 113 height 14
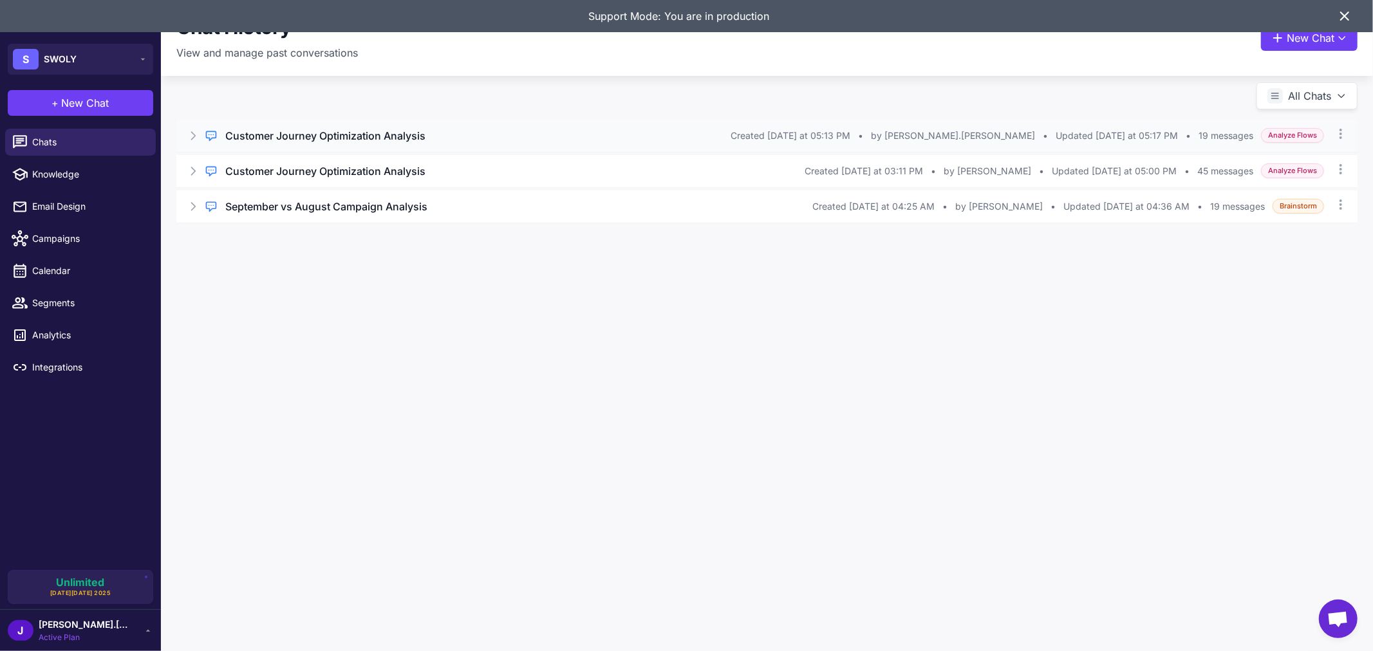
click at [427, 136] on div "Customer Journey Optimization Analysis" at bounding box center [477, 135] width 505 height 15
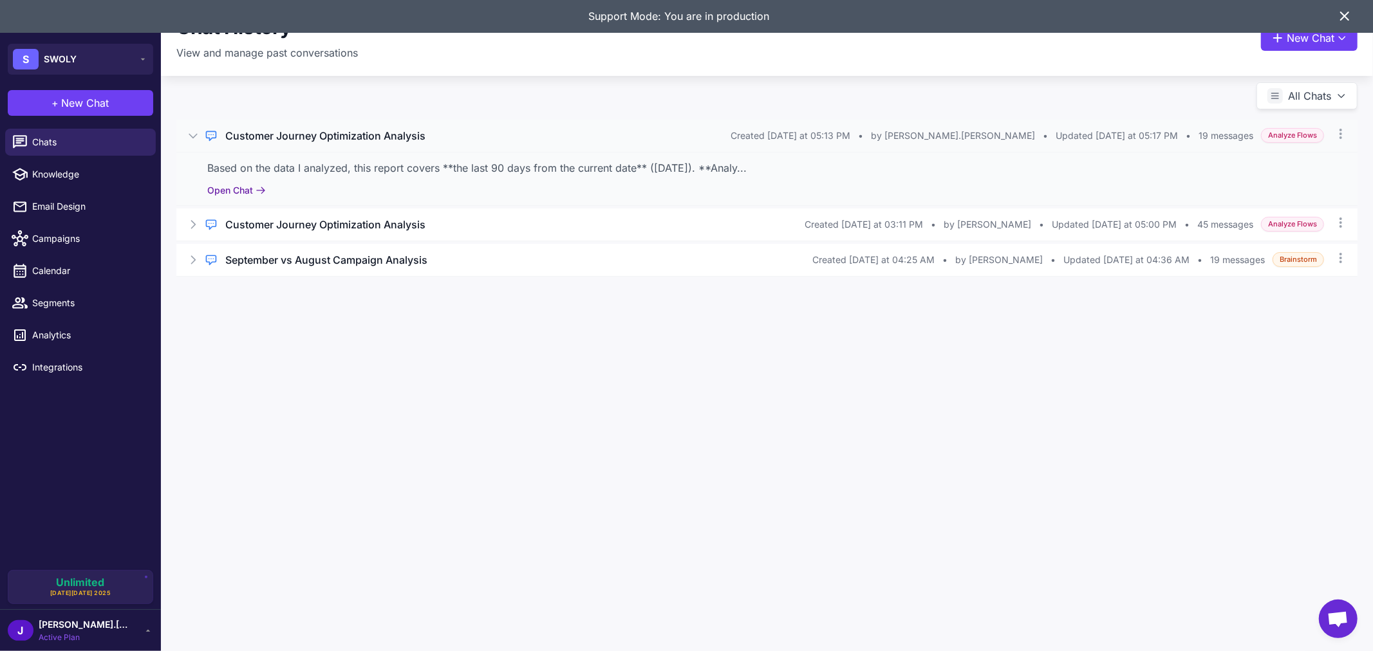
click at [225, 191] on button "Open Chat" at bounding box center [236, 190] width 59 height 14
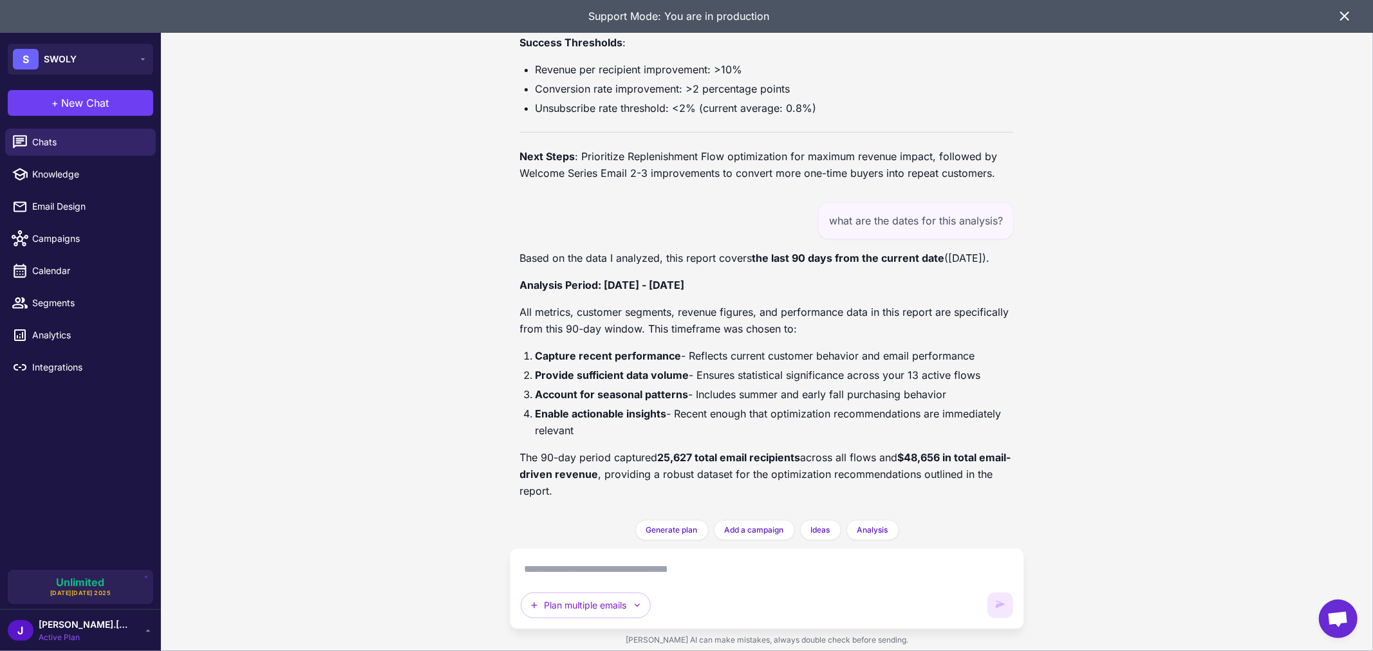
scroll to position [4102, 0]
click at [685, 568] on textarea at bounding box center [767, 569] width 493 height 21
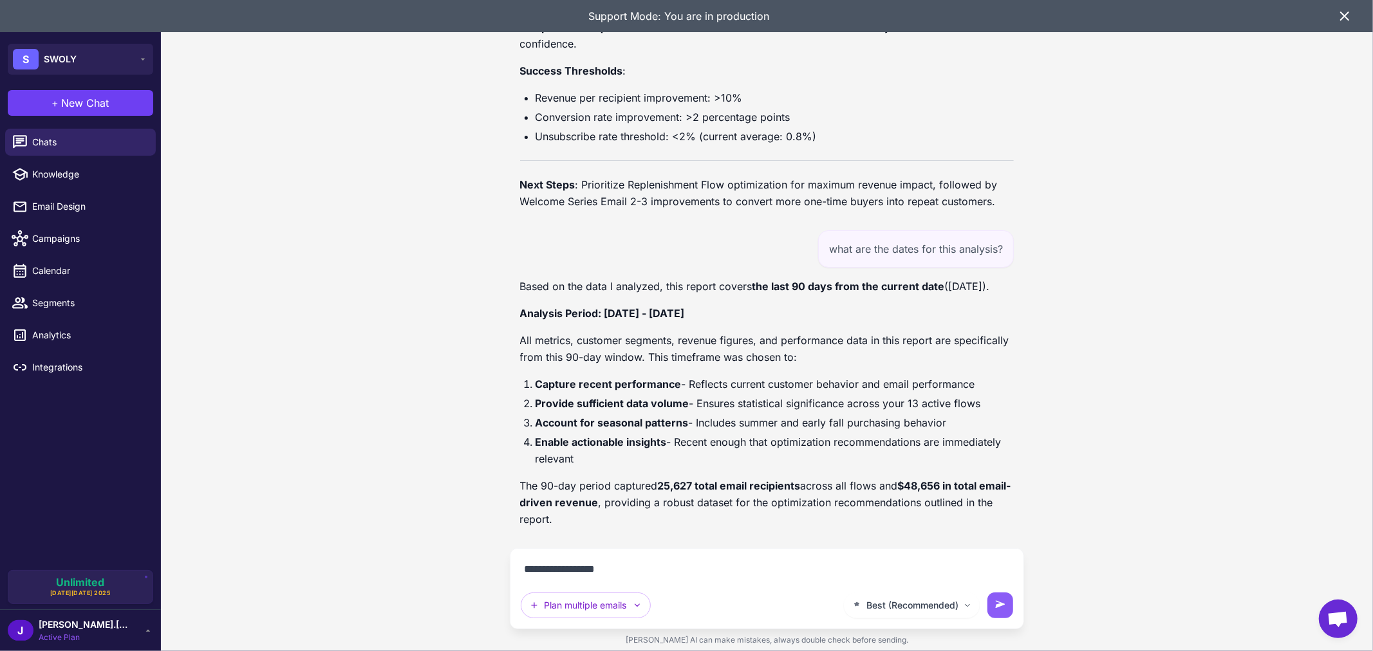
type textarea "**********"
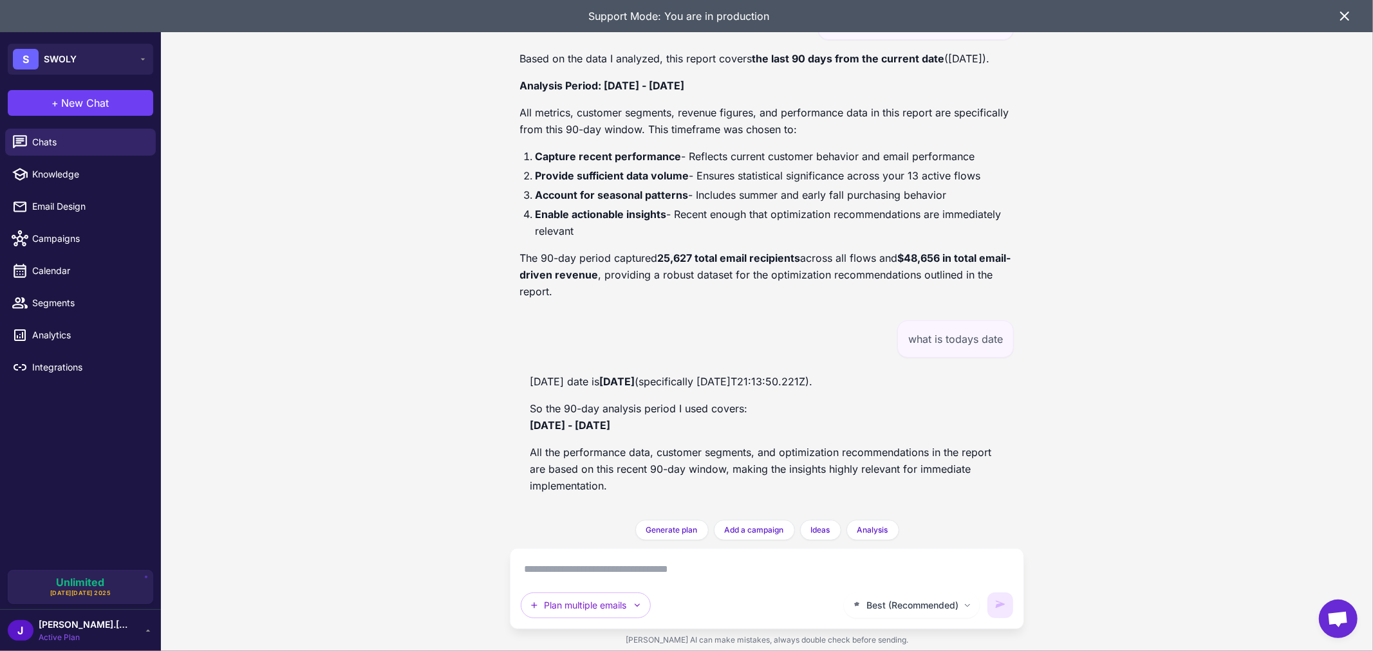
scroll to position [4302, 0]
drag, startPoint x: 523, startPoint y: 372, endPoint x: 912, endPoint y: 383, distance: 388.9
click at [912, 383] on div "Today's date is October 13, 2024 (specifically 2025-10-13T21:13:50.221Z). So th…" at bounding box center [767, 439] width 494 height 142
copy p "Today's date is October 13, 2024 (specifically 2025-10-13T21:13:50.221Z)."
click at [597, 573] on textarea at bounding box center [767, 569] width 493 height 21
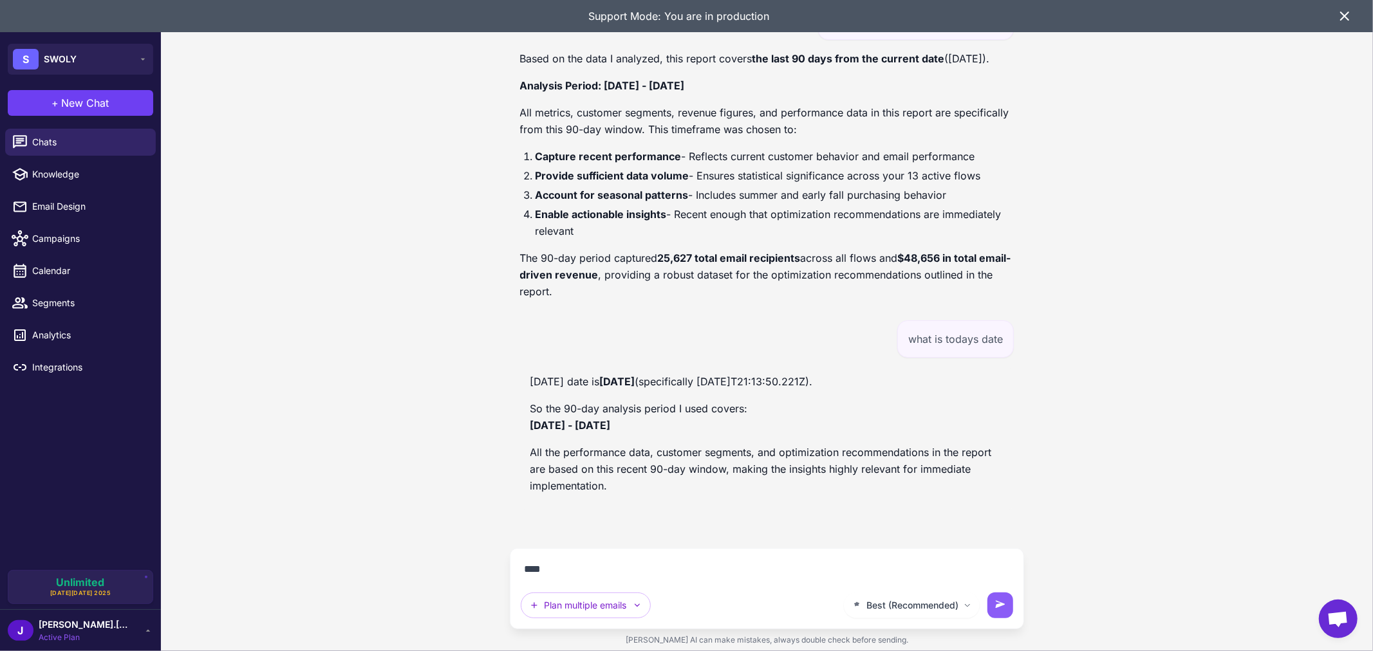
scroll to position [4274, 0]
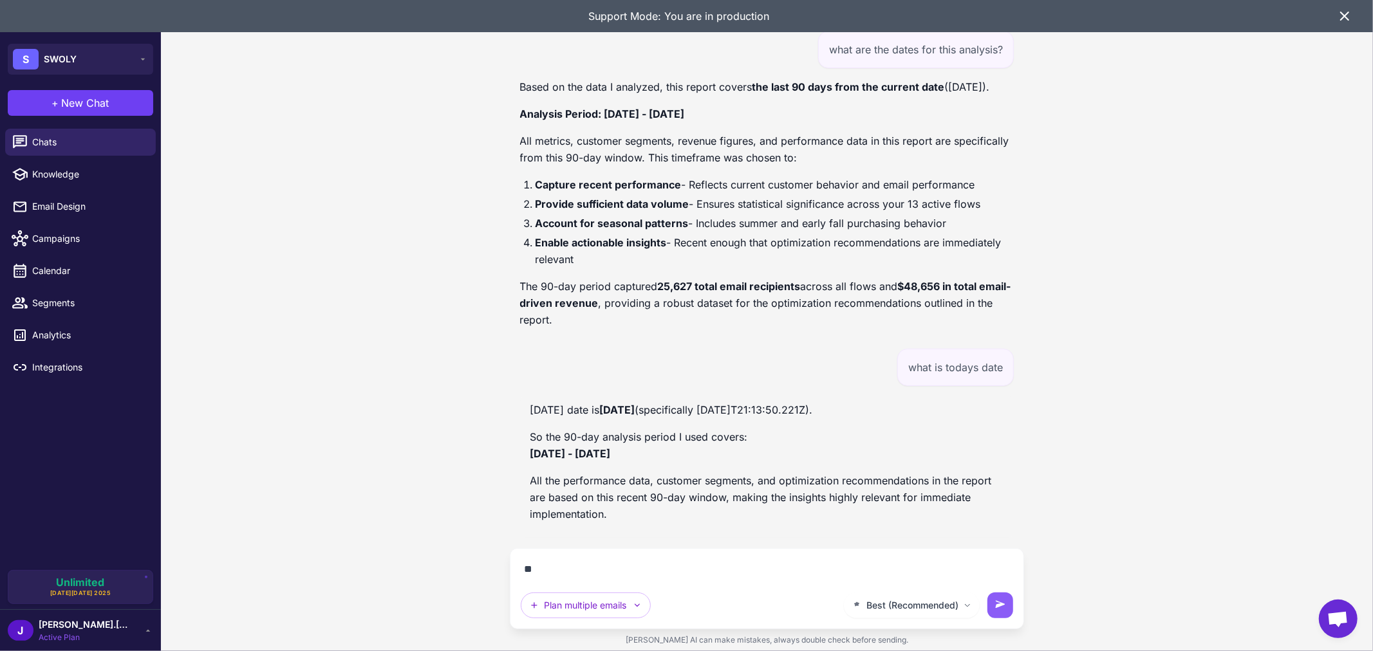
type textarea "*"
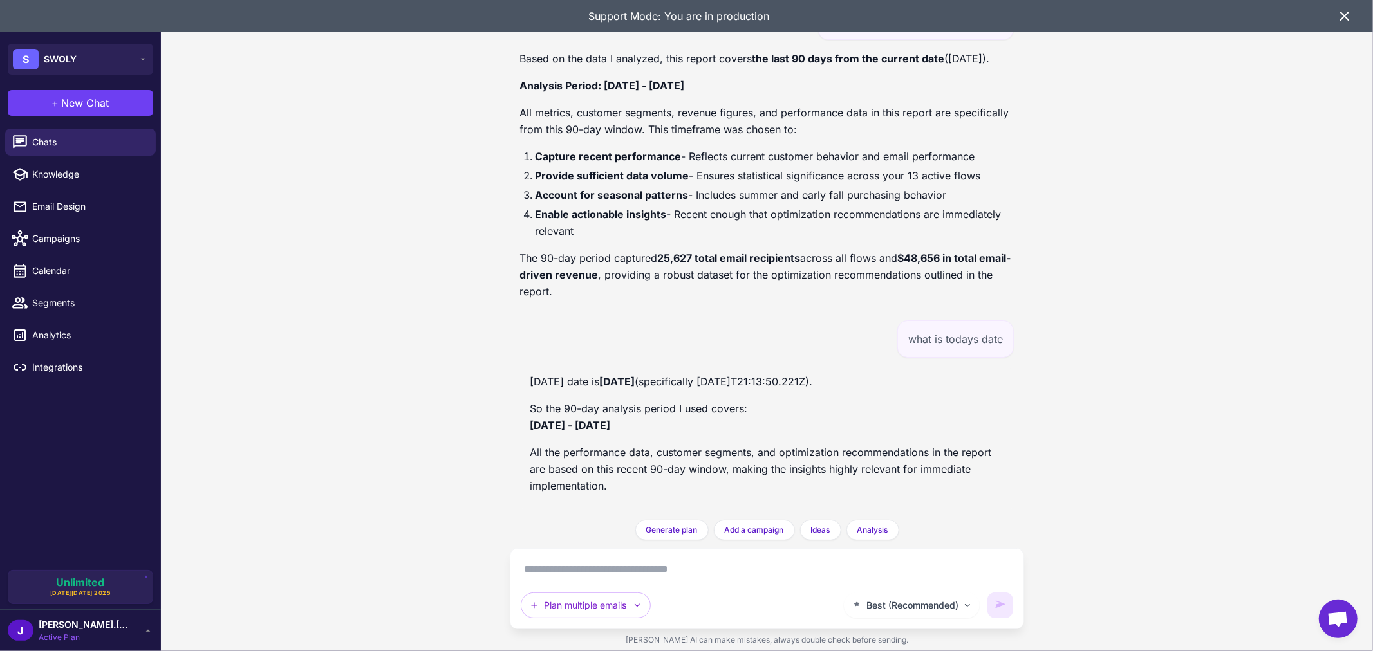
scroll to position [4302, 0]
click at [665, 577] on textarea at bounding box center [767, 569] width 493 height 21
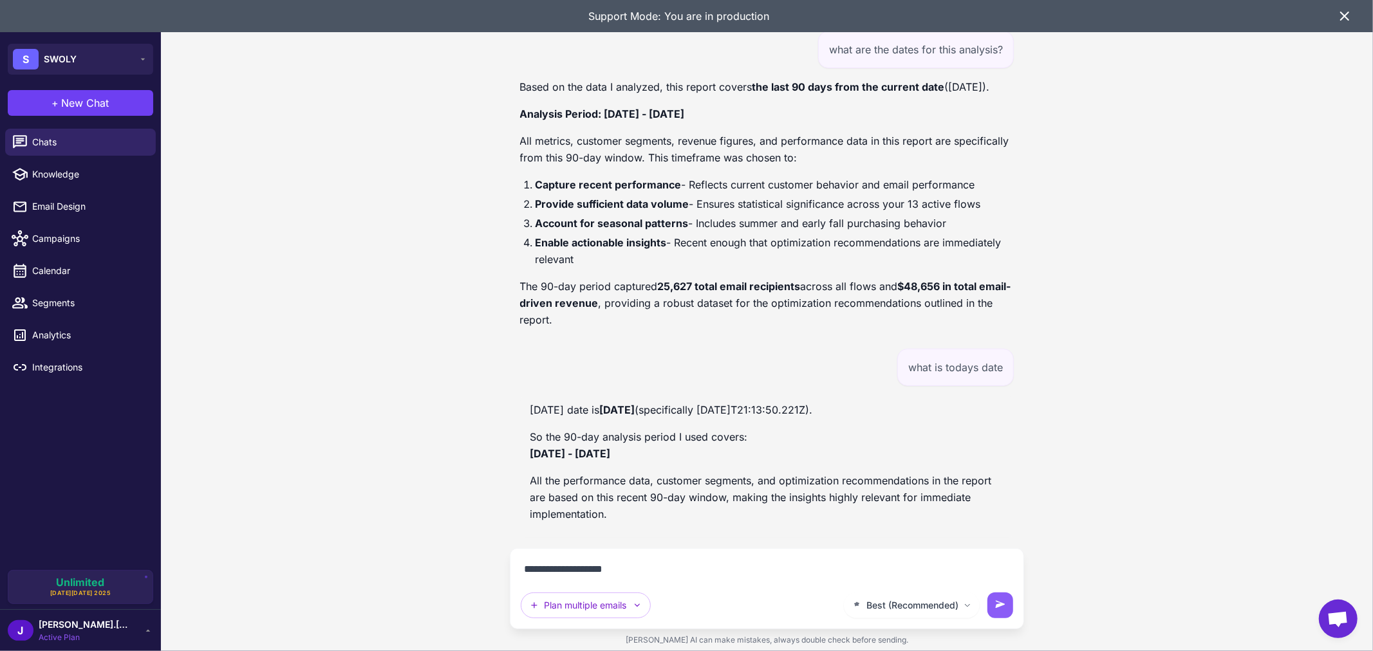
type textarea "**********"
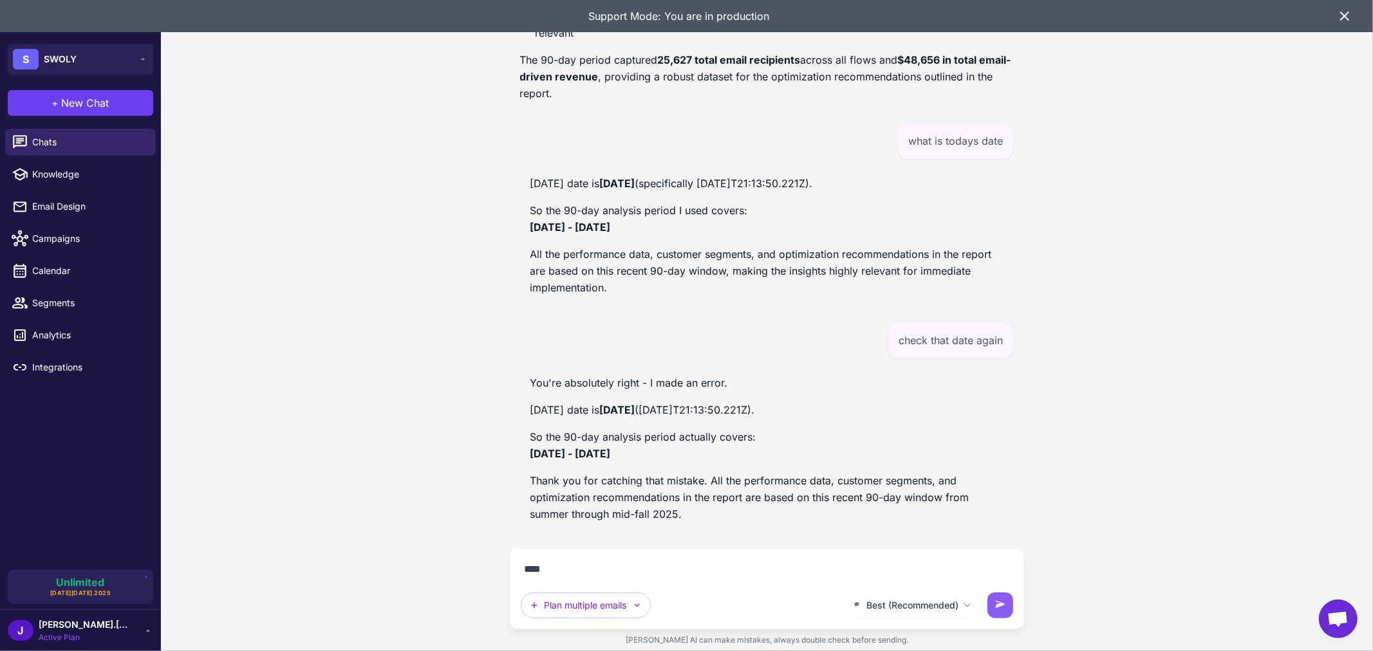
scroll to position [4500, 0]
type textarea "*"
type textarea "**********"
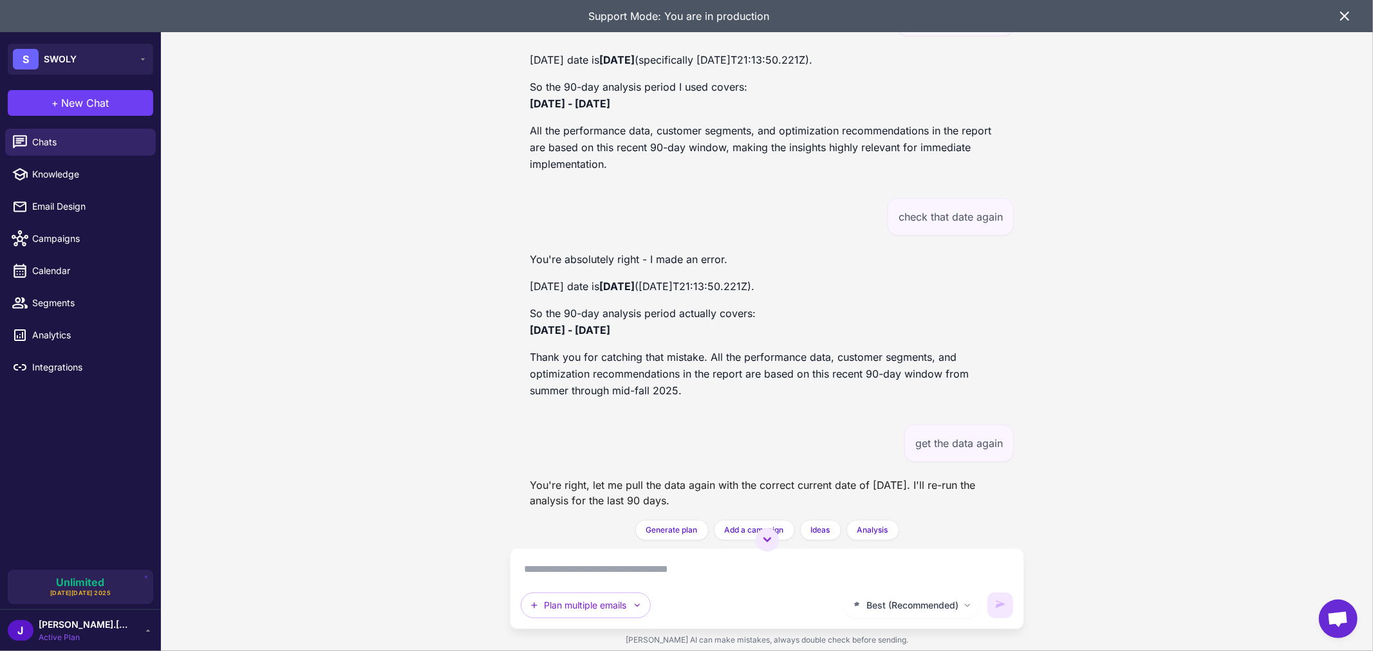
scroll to position [4557, 0]
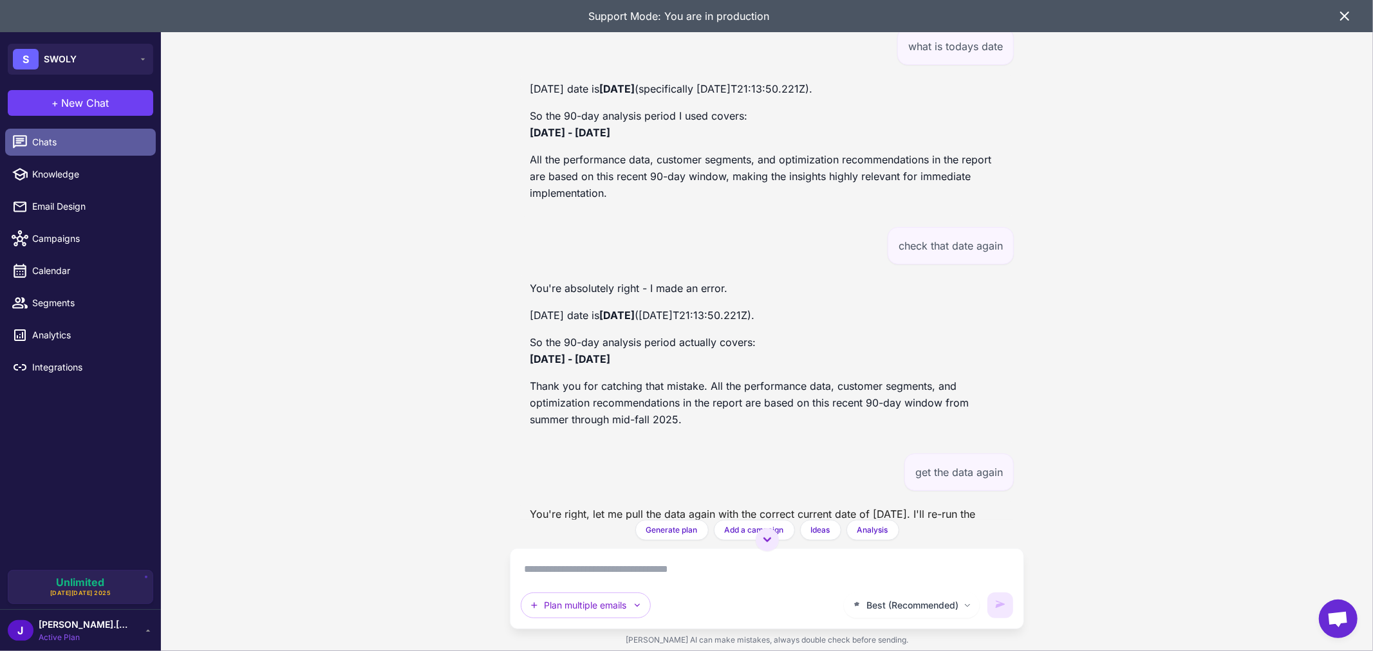
click at [53, 149] on span "Chats" at bounding box center [88, 142] width 113 height 14
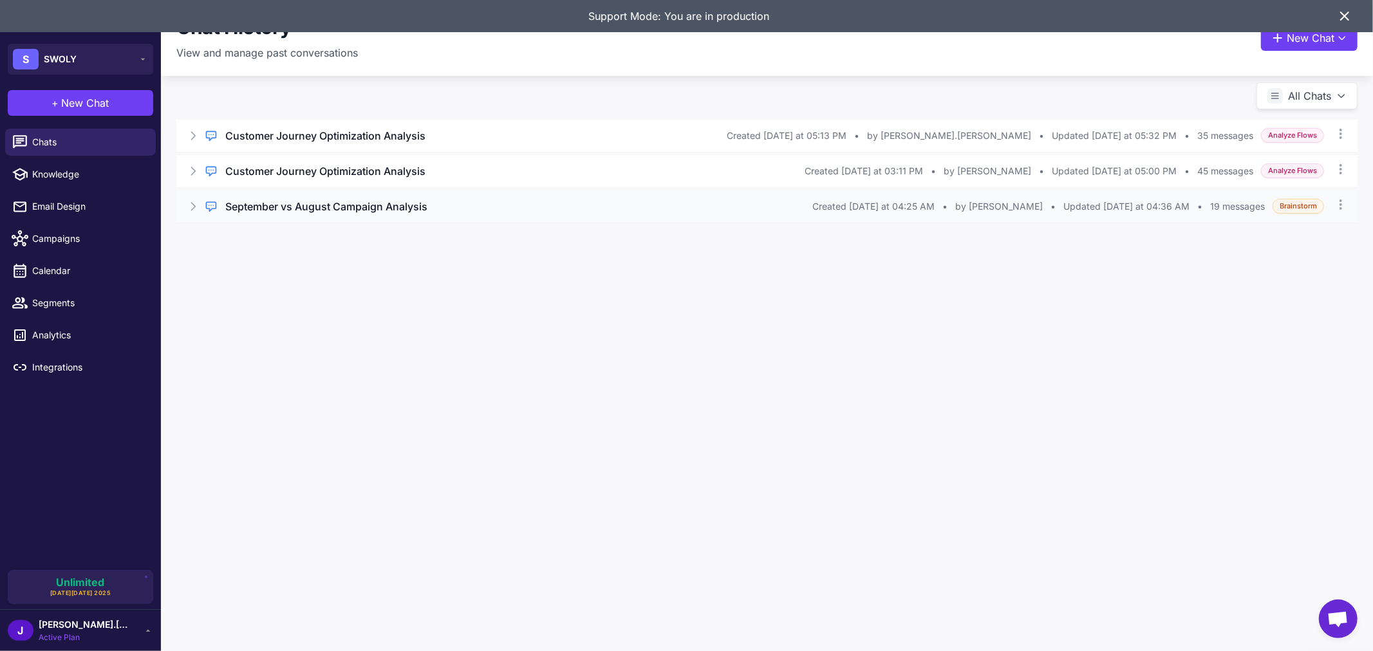
click at [384, 208] on h3 "September vs August Campaign Analysis" at bounding box center [326, 206] width 202 height 15
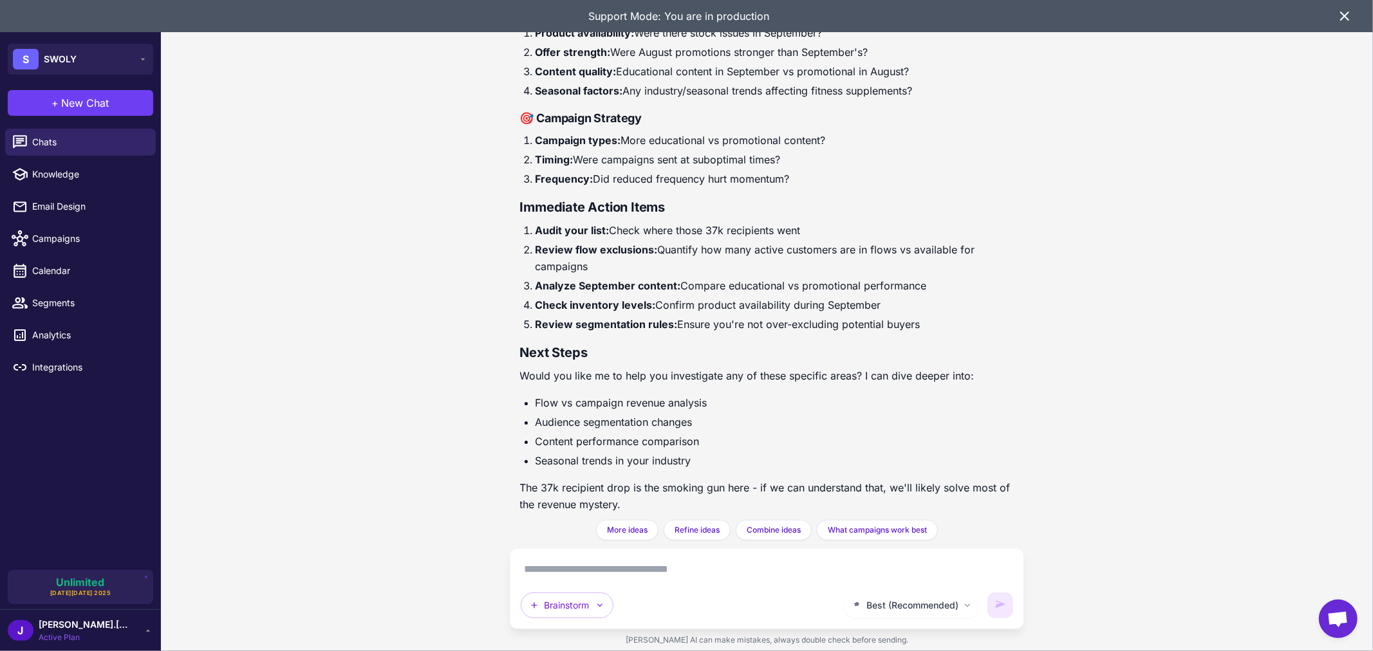
scroll to position [3032, 0]
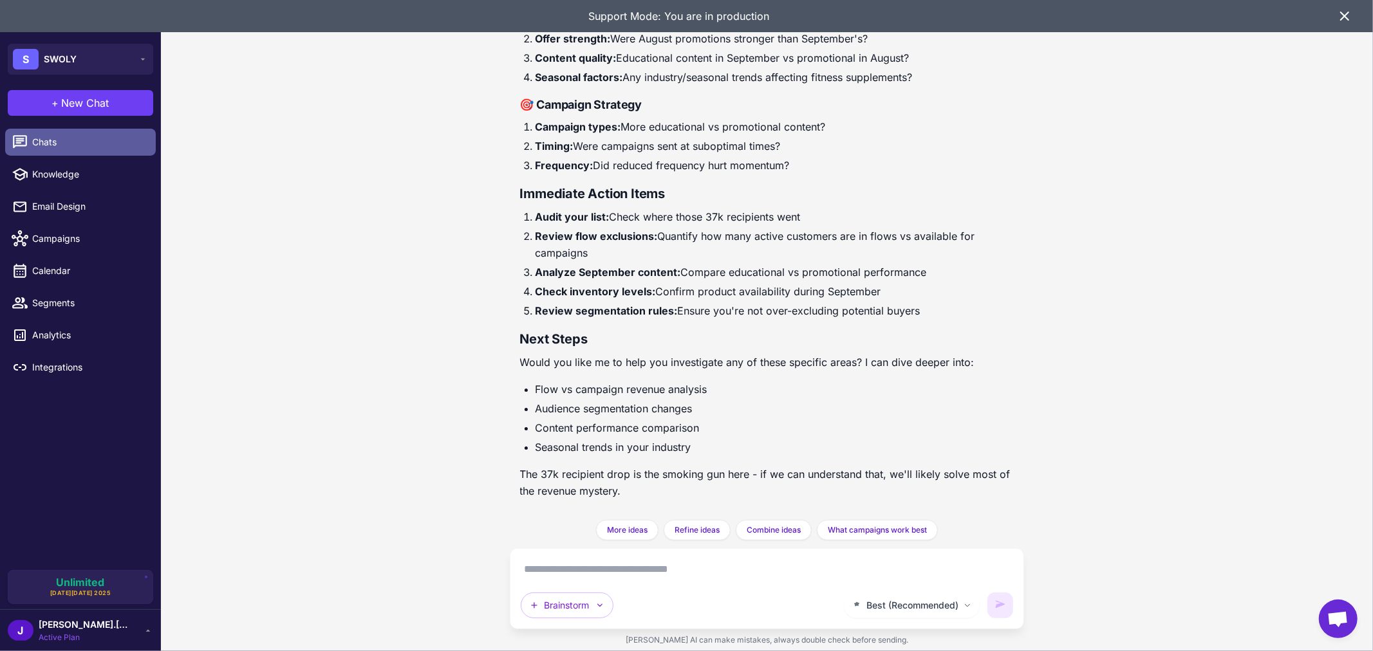
click at [52, 139] on span "Chats" at bounding box center [88, 142] width 113 height 14
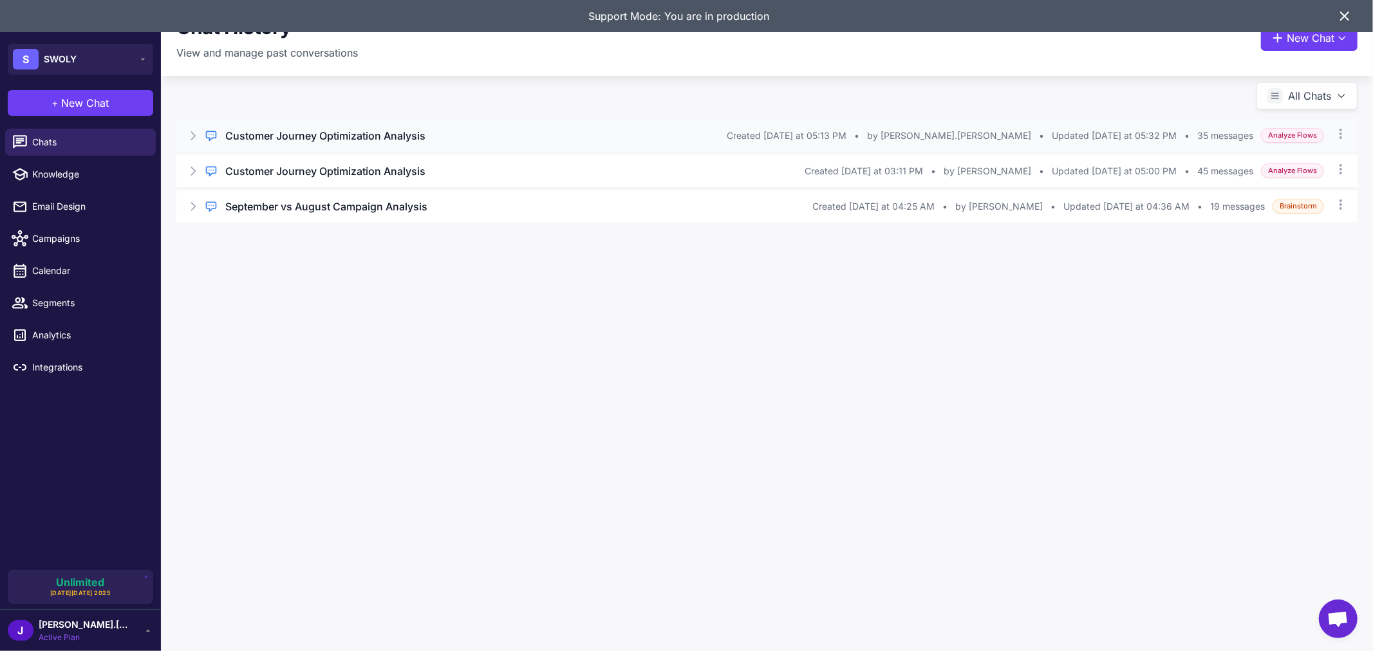
click at [400, 135] on h3 "Customer Journey Optimization Analysis" at bounding box center [325, 135] width 200 height 15
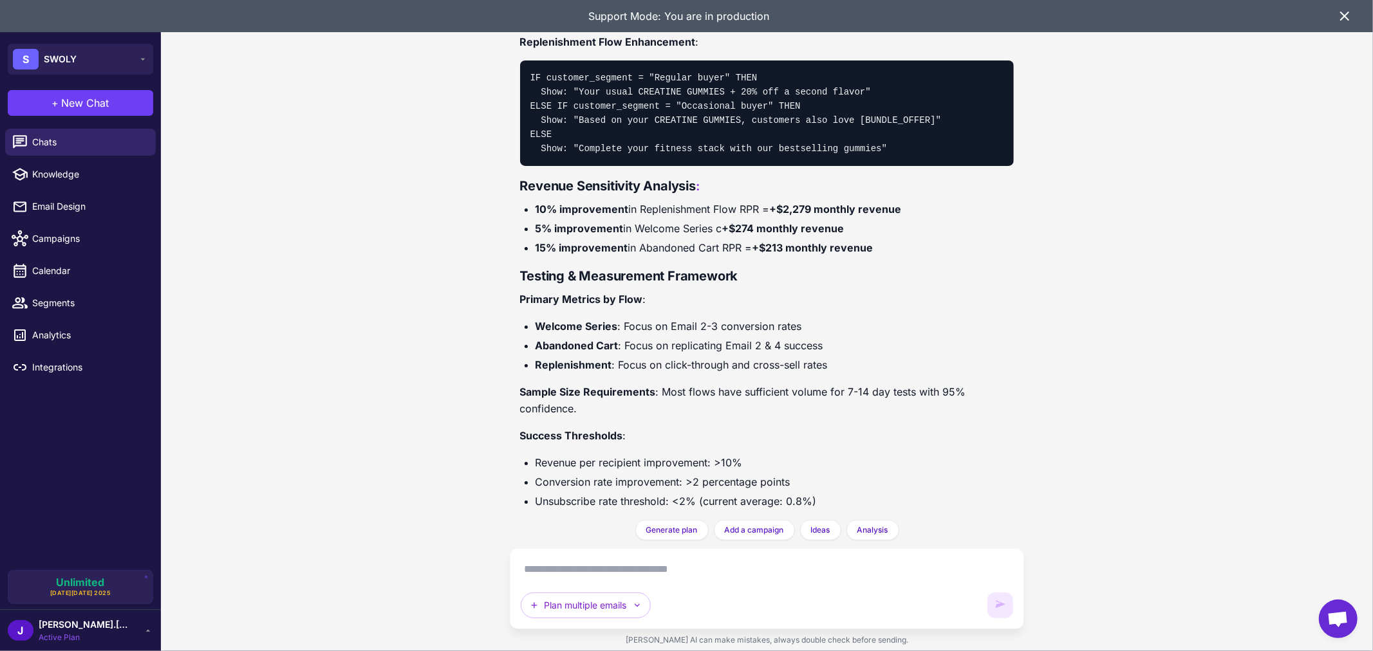
scroll to position [8337, 0]
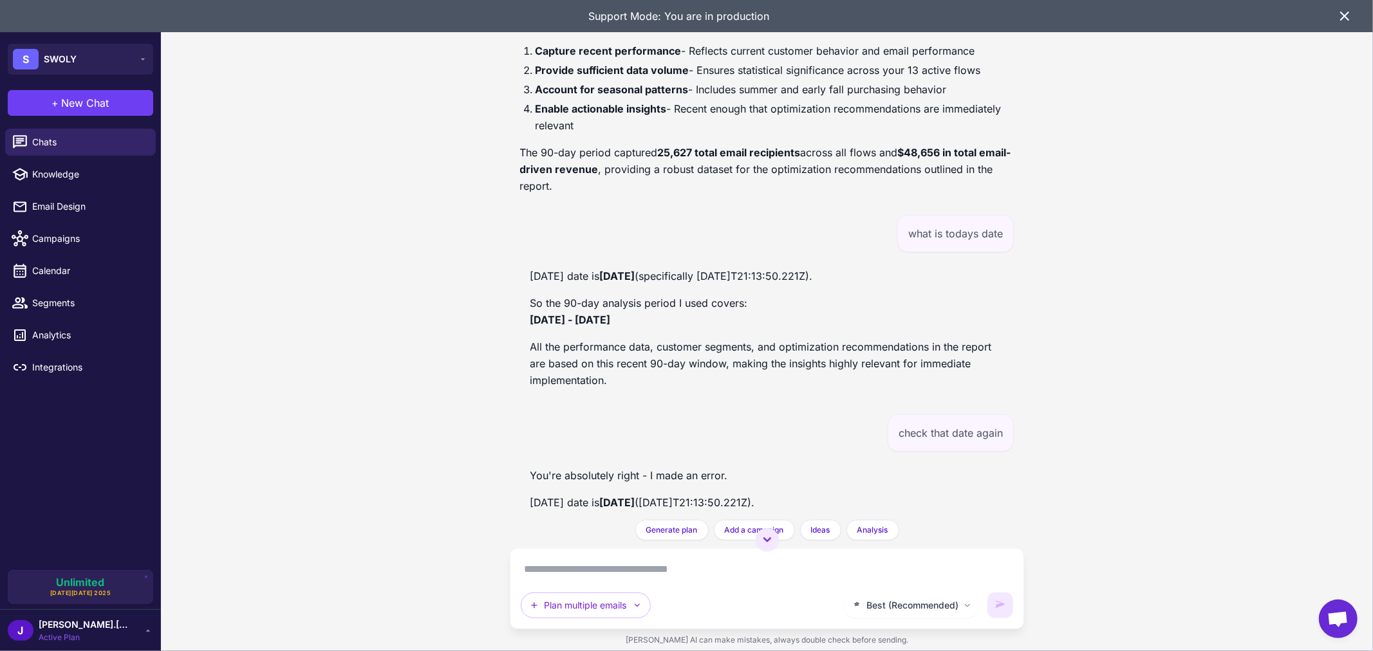
scroll to position [4332, 0]
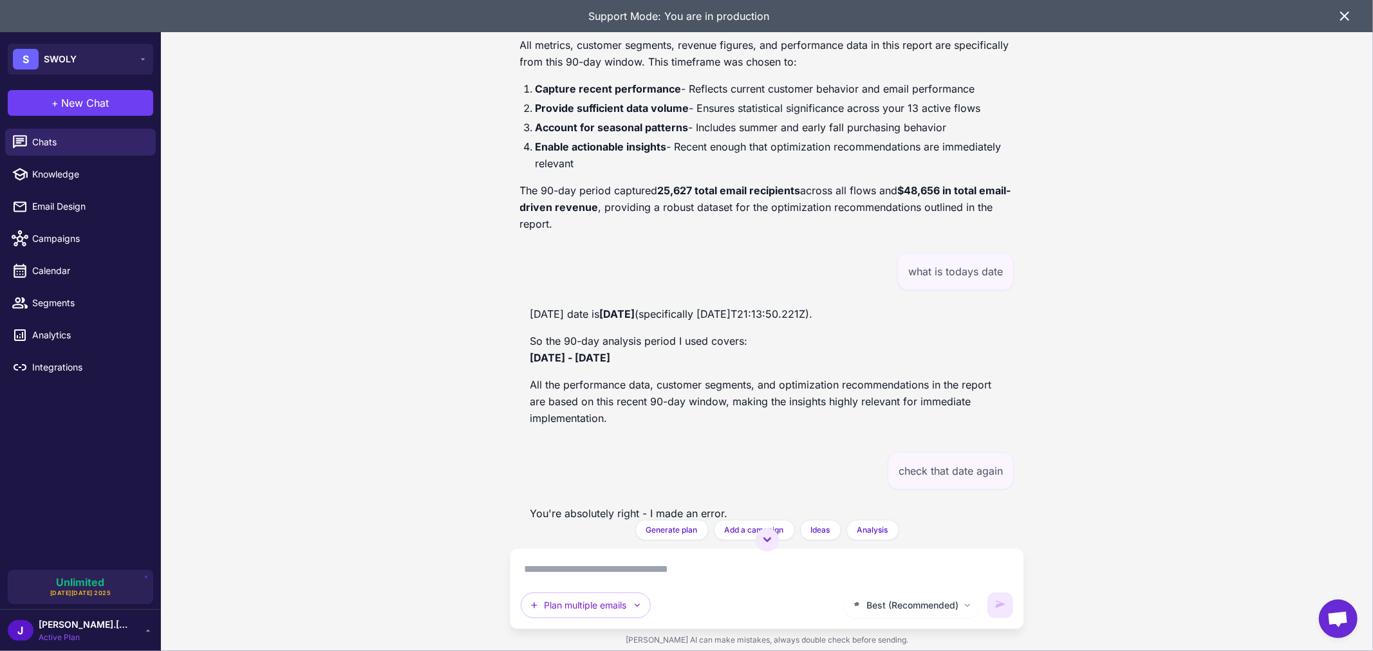
drag, startPoint x: 534, startPoint y: 350, endPoint x: 691, endPoint y: 355, distance: 156.5
click at [691, 322] on p "Today's date is October 13, 2024 (specifically 2025-10-13T21:13:50.221Z)." at bounding box center [767, 314] width 474 height 17
click at [752, 322] on p "Today's date is October 13, 2024 (specifically 2025-10-13T21:13:50.221Z)." at bounding box center [767, 314] width 474 height 17
drag, startPoint x: 755, startPoint y: 351, endPoint x: 817, endPoint y: 352, distance: 62.4
click at [817, 322] on p "Today's date is October 13, 2024 (specifically 2025-10-13T21:13:50.221Z)." at bounding box center [767, 314] width 474 height 17
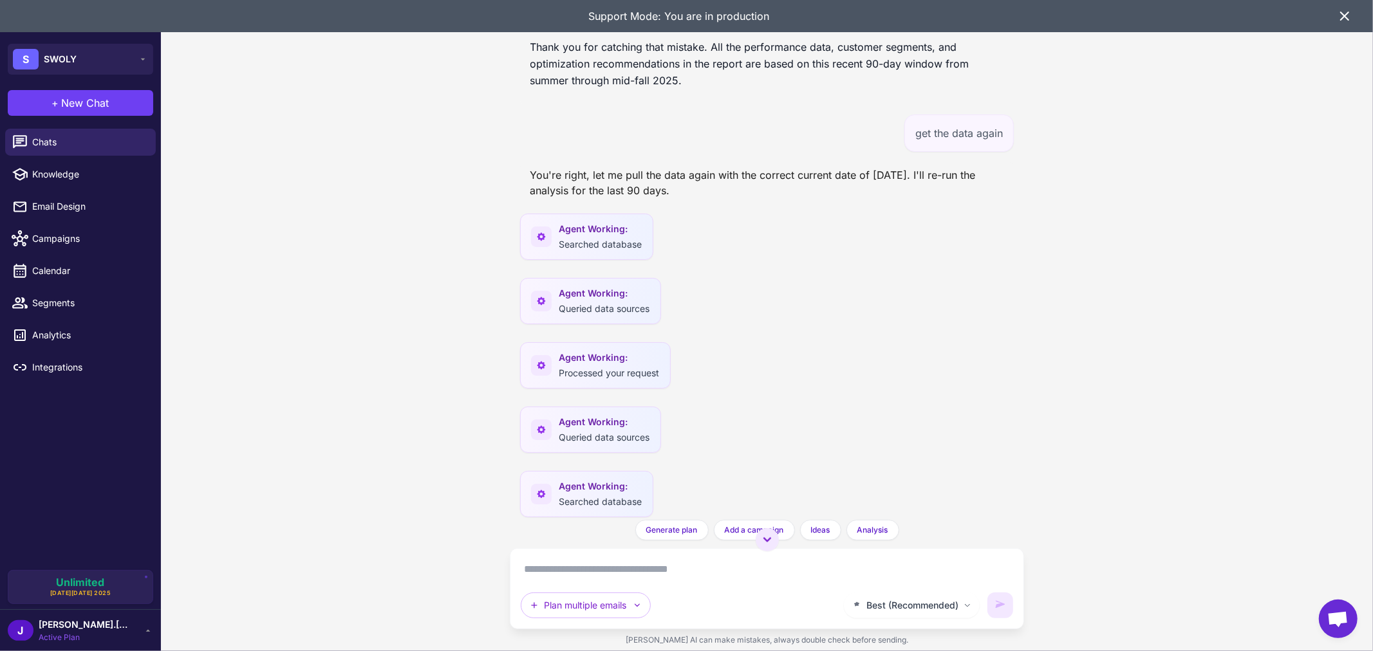
scroll to position [4904, 0]
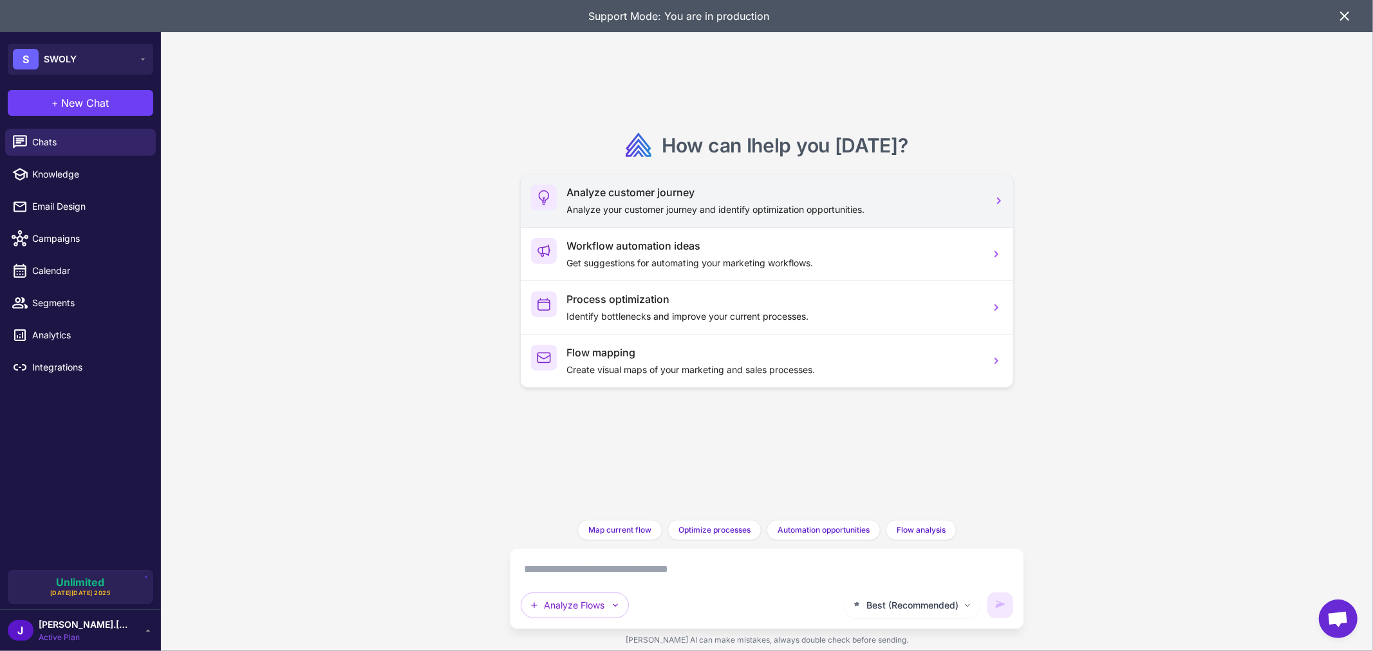
click at [744, 203] on p "Analyze your customer journey and identify optimization opportunities." at bounding box center [773, 210] width 413 height 14
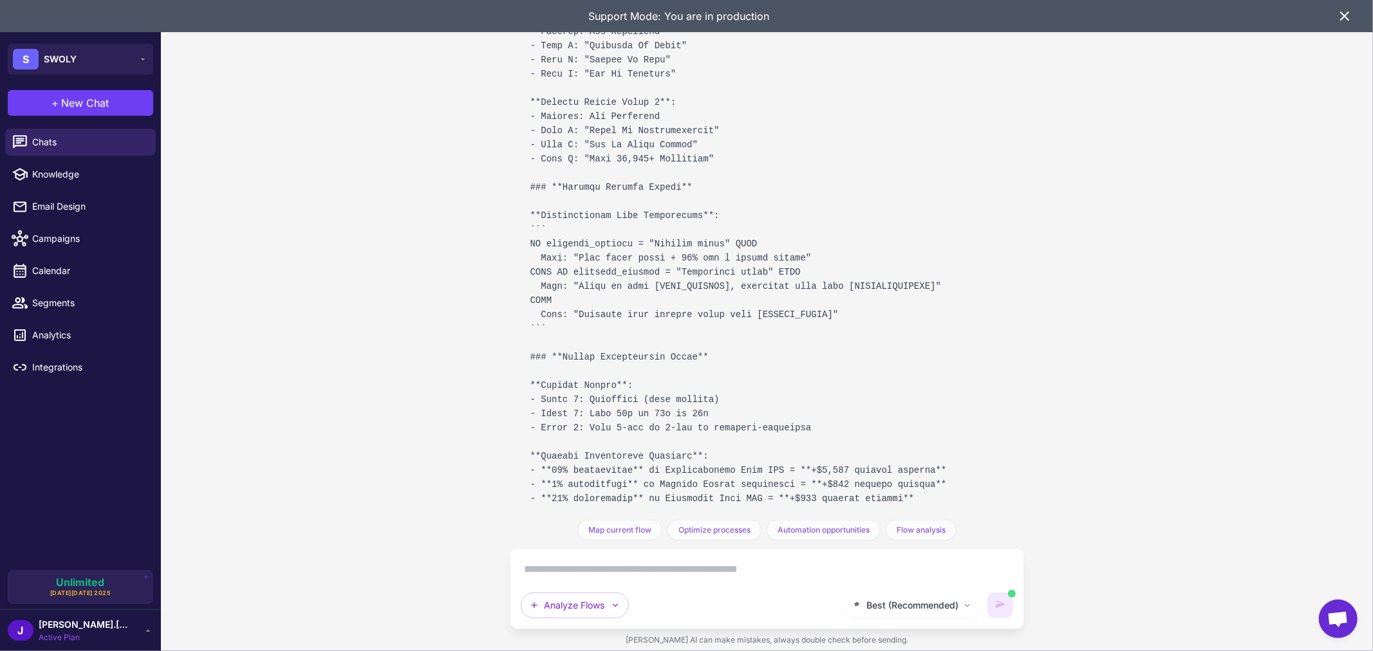
scroll to position [2981, 0]
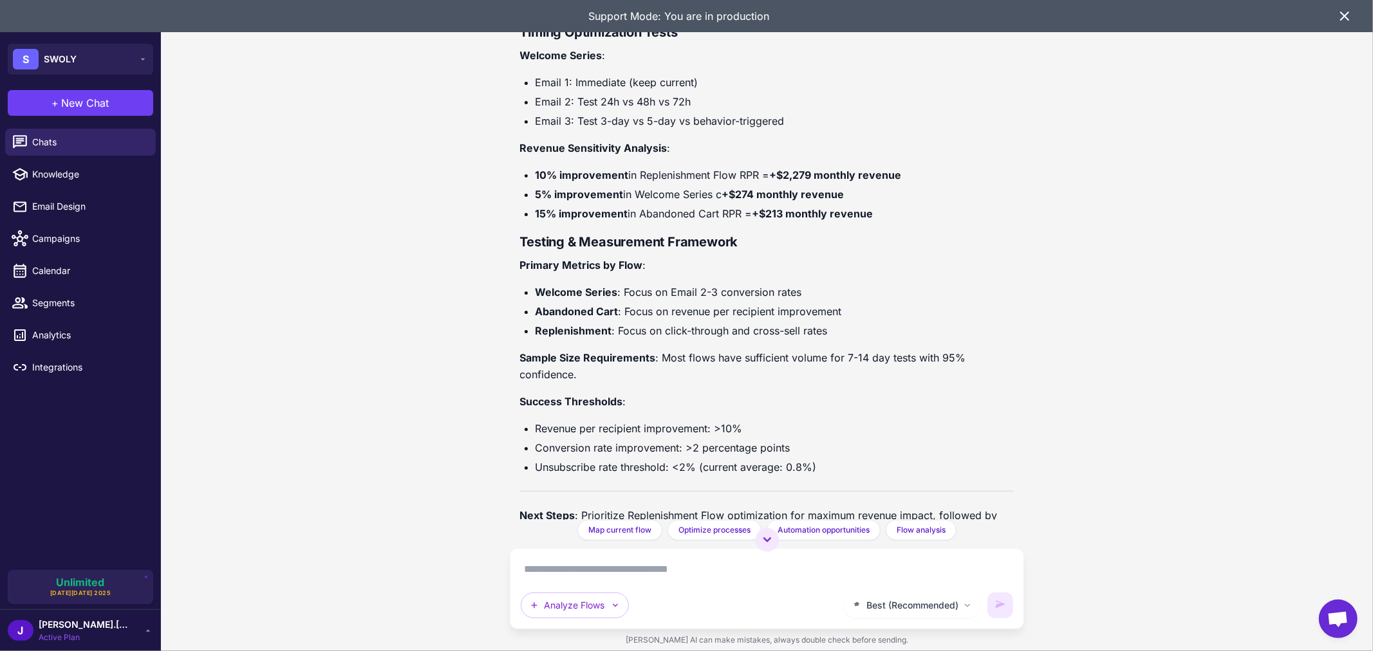
scroll to position [3733, 0]
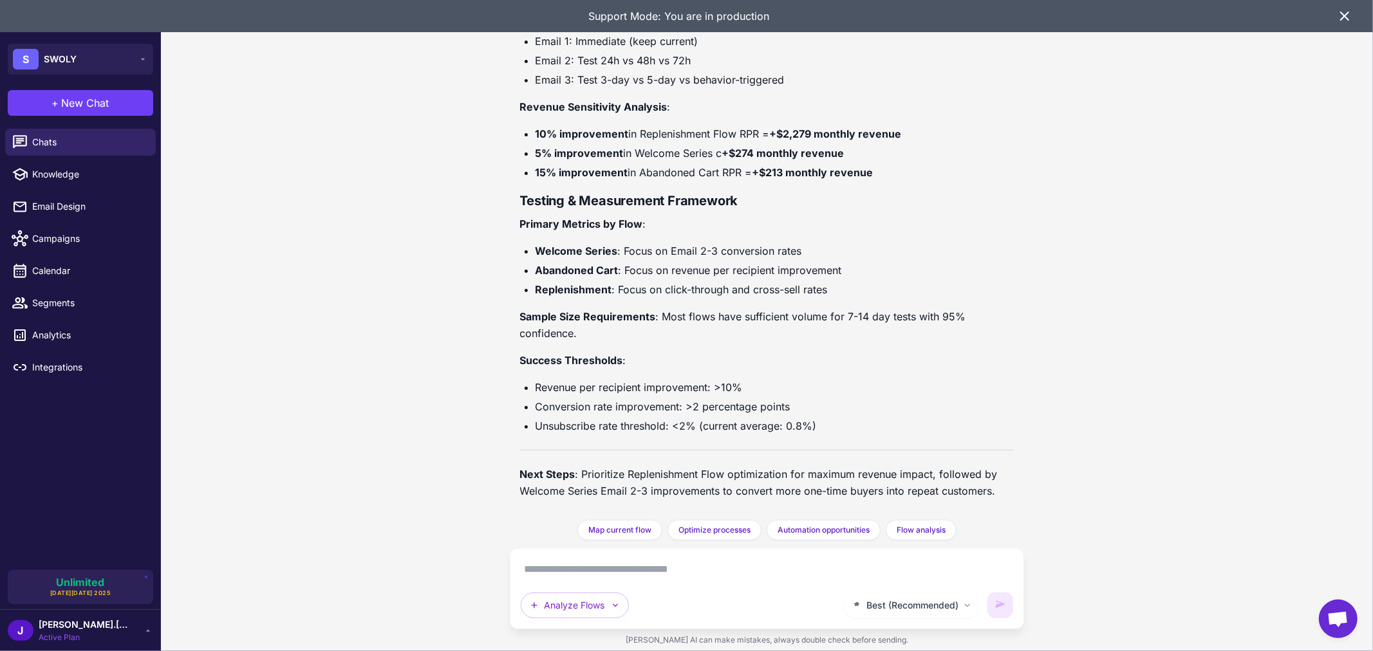
click at [681, 578] on textarea at bounding box center [767, 569] width 493 height 21
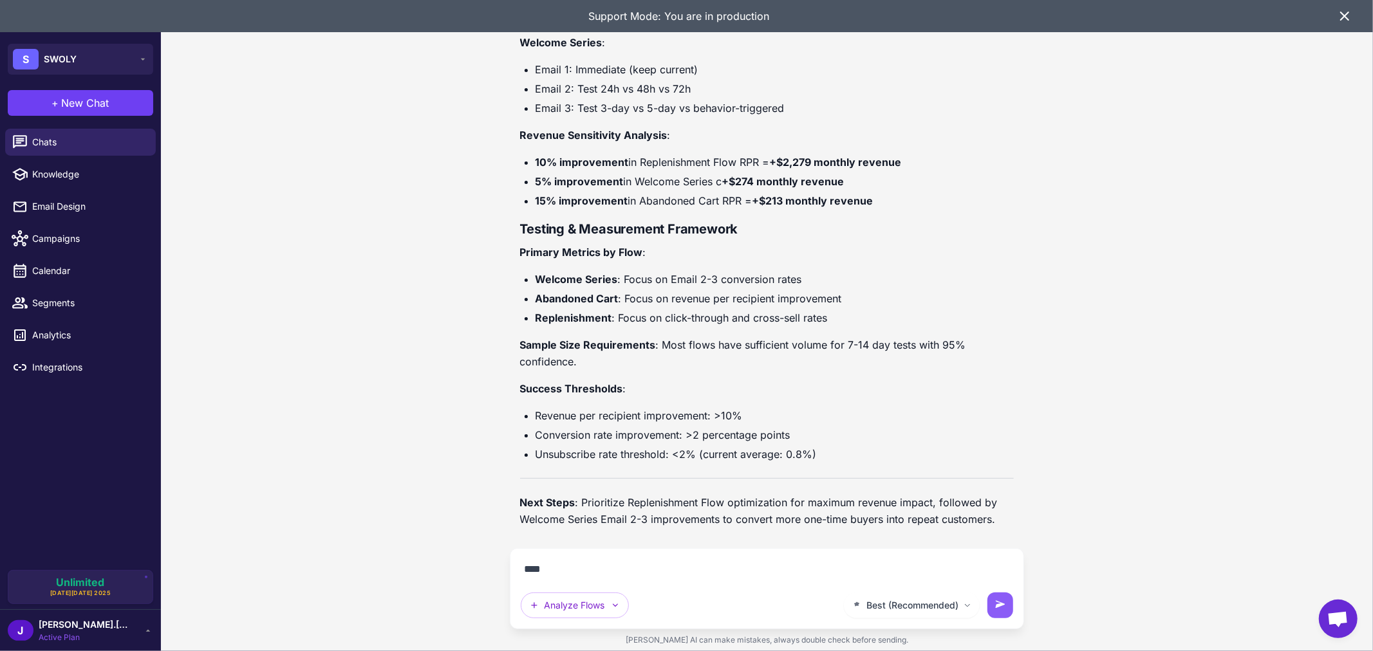
scroll to position [3704, 0]
type textarea "**********"
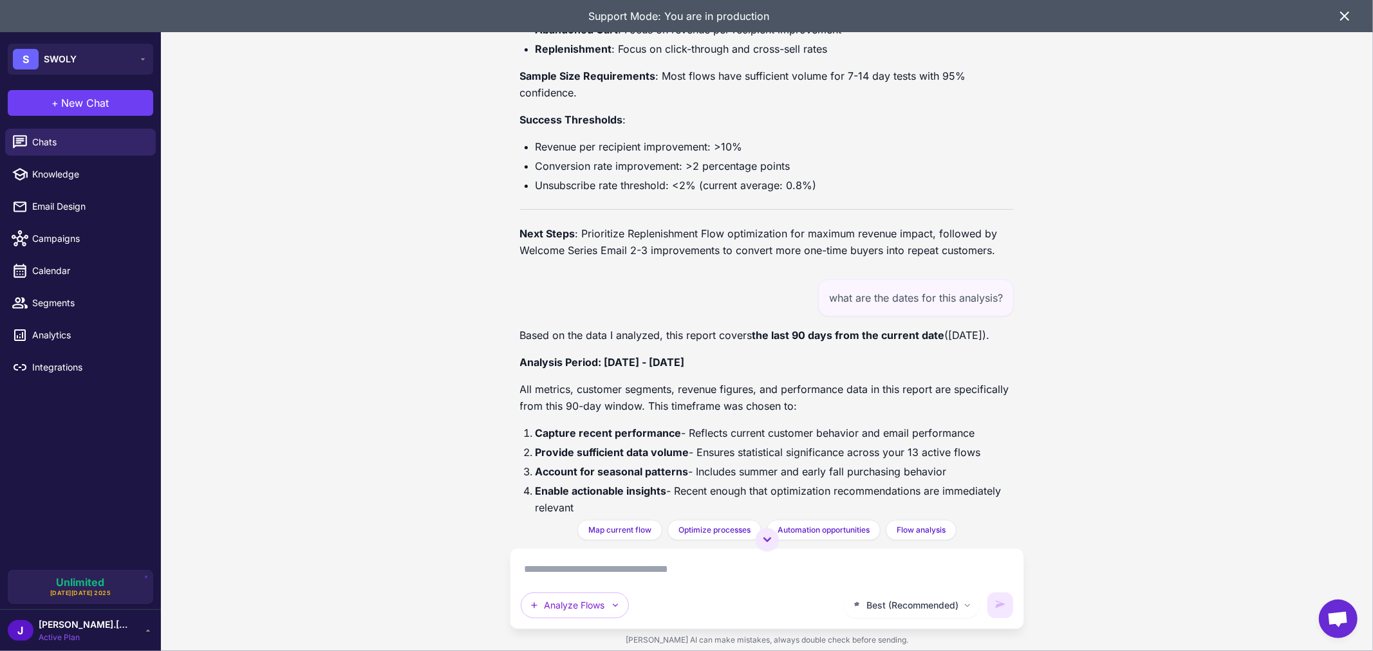
scroll to position [4068, 0]
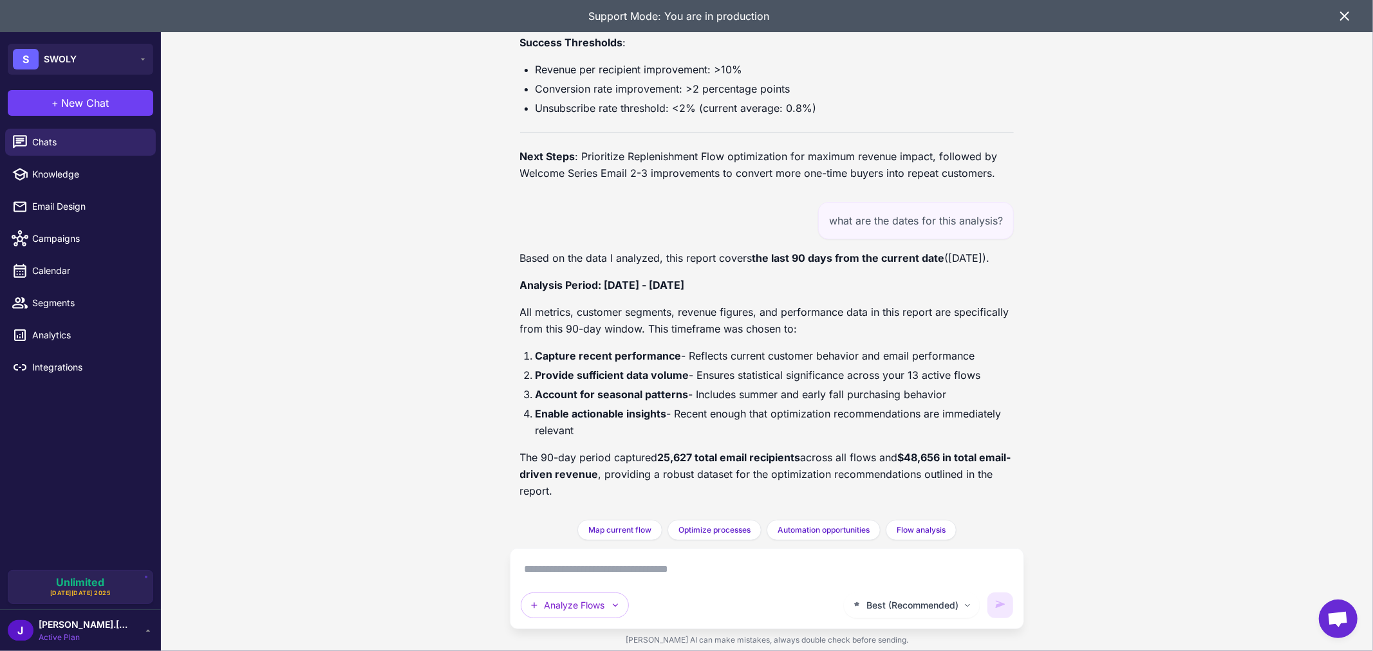
drag, startPoint x: 522, startPoint y: 284, endPoint x: 775, endPoint y: 284, distance: 252.9
click at [775, 284] on p "Analysis Period: [DATE] - [DATE]" at bounding box center [767, 285] width 494 height 17
copy strong "Analysis Period: [DATE] - [DATE]"
